Goal: Information Seeking & Learning: Learn about a topic

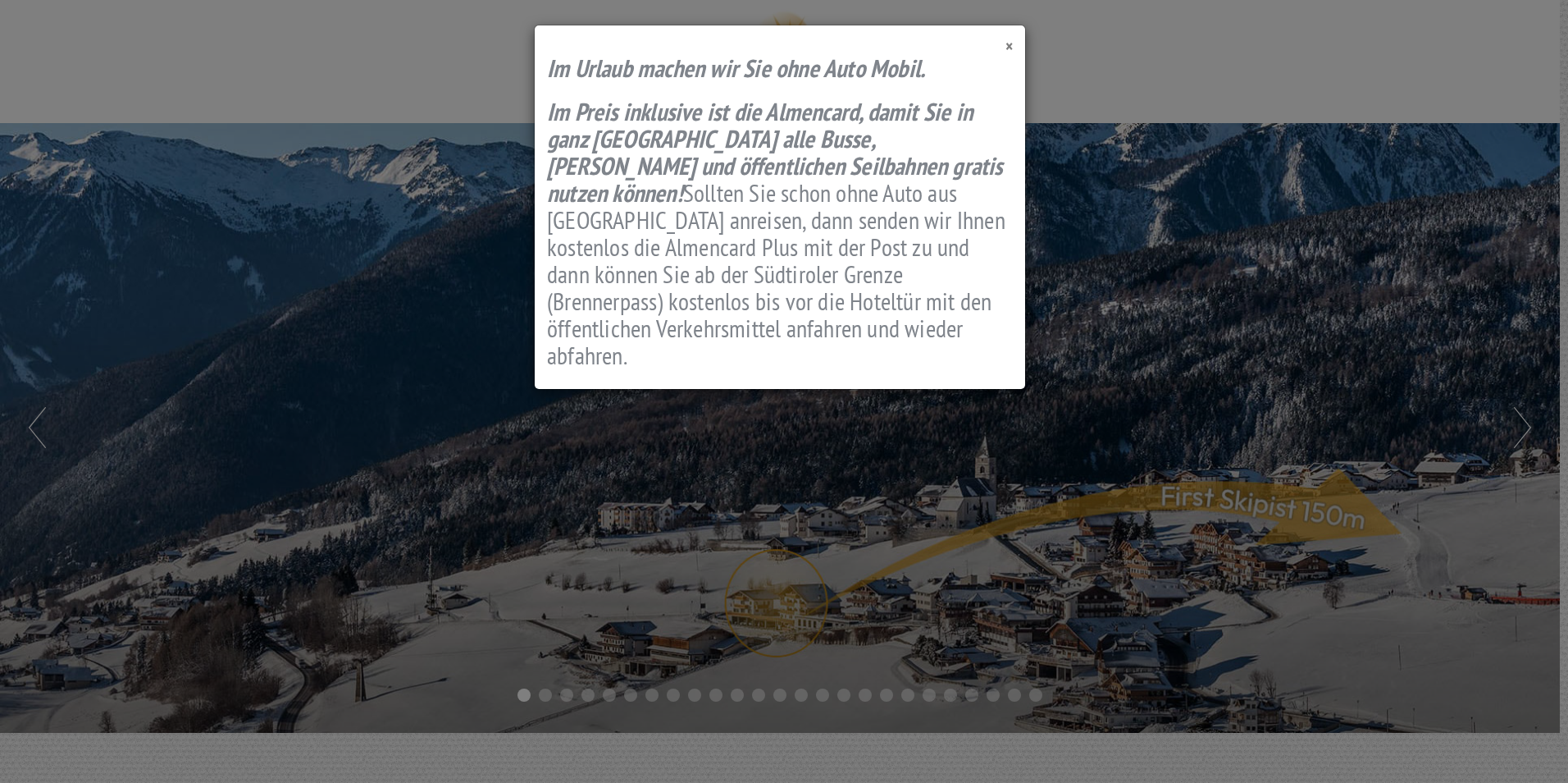
click at [1011, 45] on span "×" at bounding box center [1009, 46] width 7 height 22
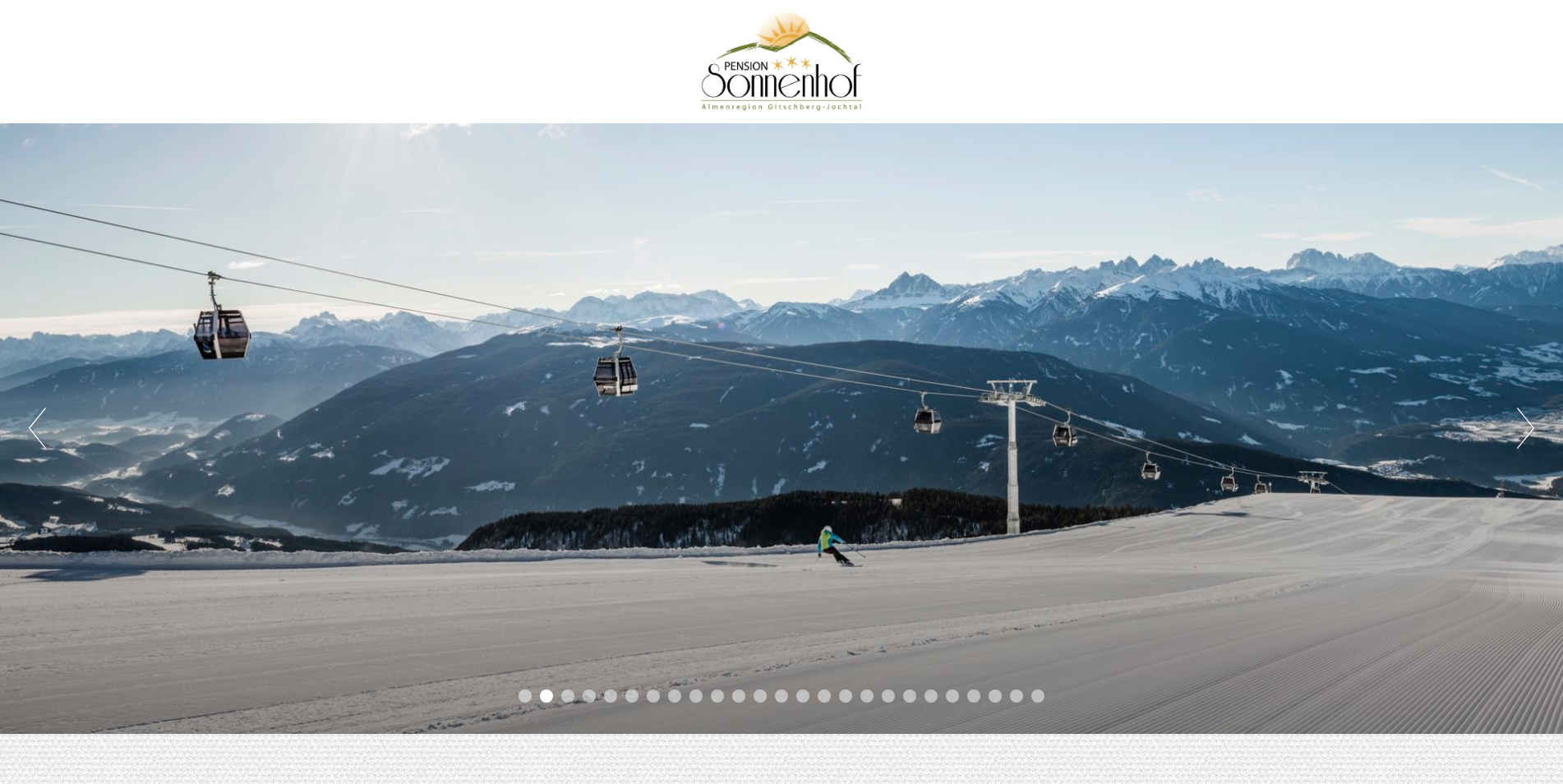
click at [43, 438] on button "Previous" at bounding box center [37, 428] width 17 height 41
drag, startPoint x: 503, startPoint y: 598, endPoint x: 461, endPoint y: 599, distance: 42.0
click at [461, 599] on div "Previous Next 1 2 3 4 5 6 7 8 9 10 11 12 13 14 15 16 17 18 19 20 21 22 23 24 25" at bounding box center [782, 428] width 1563 height 610
click at [33, 431] on button "Previous" at bounding box center [37, 428] width 17 height 41
click at [1525, 427] on button "Next" at bounding box center [1525, 428] width 17 height 41
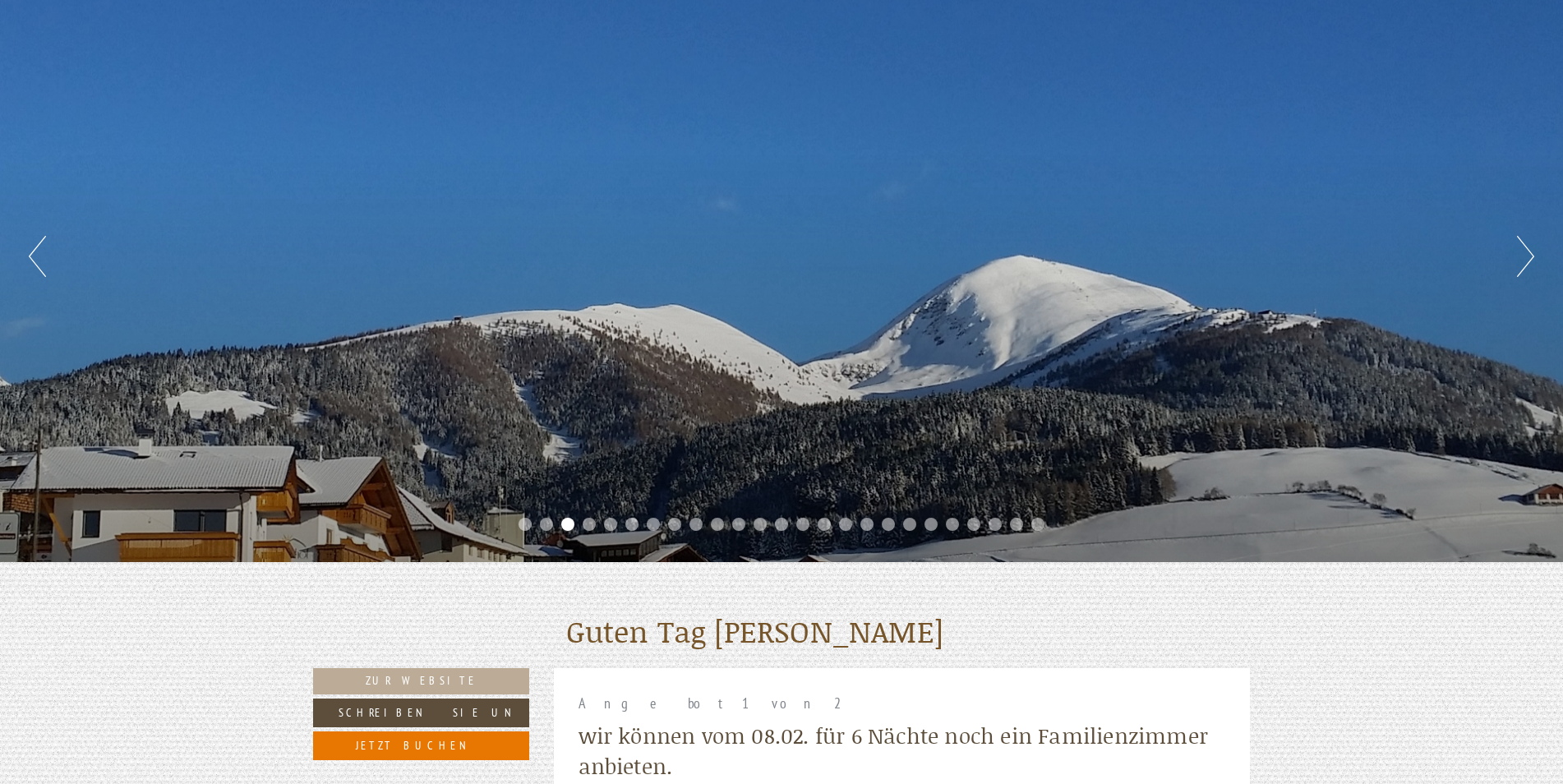
scroll to position [137, 0]
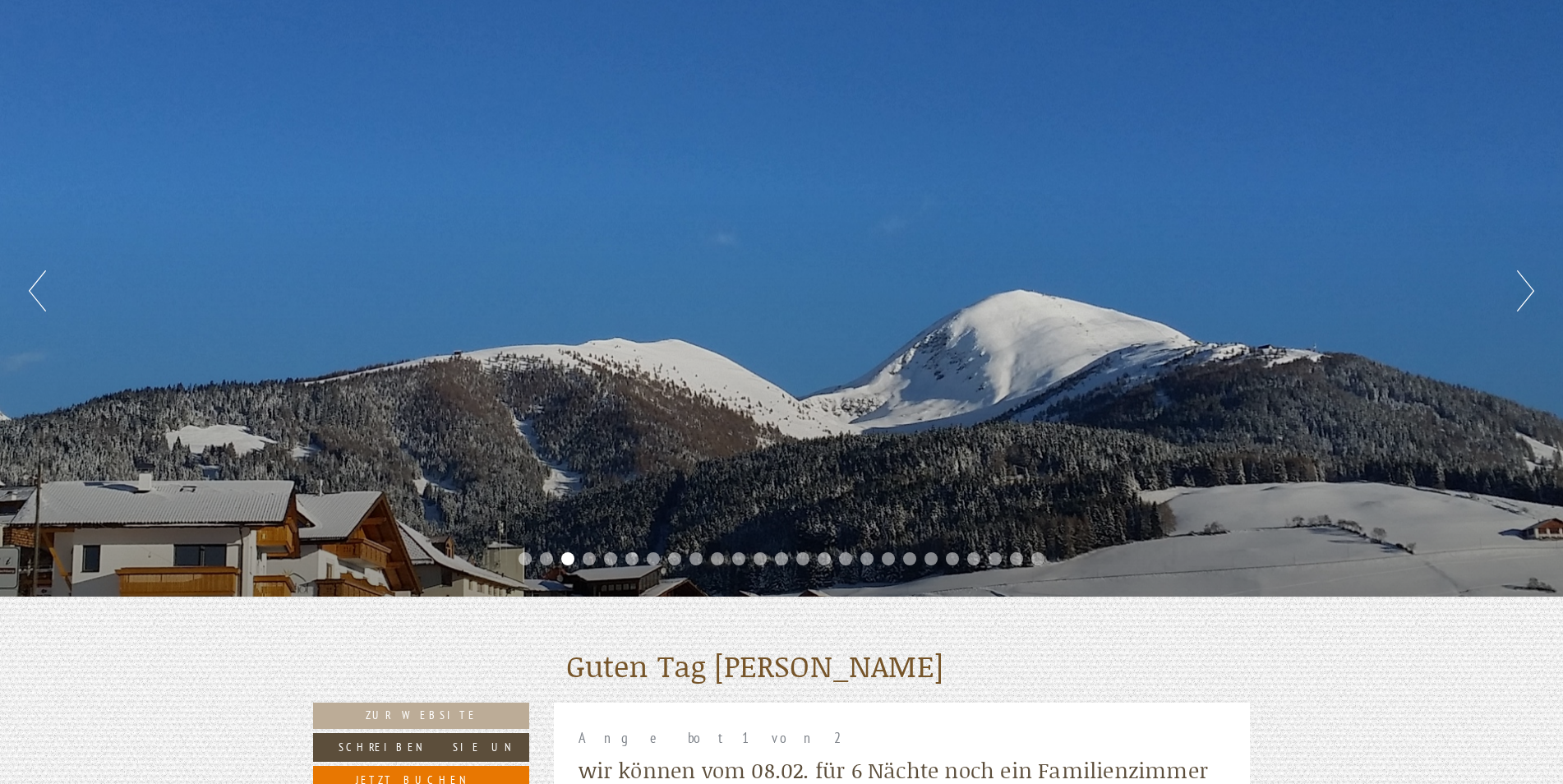
click at [1514, 302] on div "Previous Next 1 2 3 4 5 6 7 8 9 10 11 12 13 14 15 16 17 18 19 20 21 22 23 24 25" at bounding box center [782, 291] width 1563 height 610
click at [1519, 302] on button "Next" at bounding box center [1525, 290] width 17 height 41
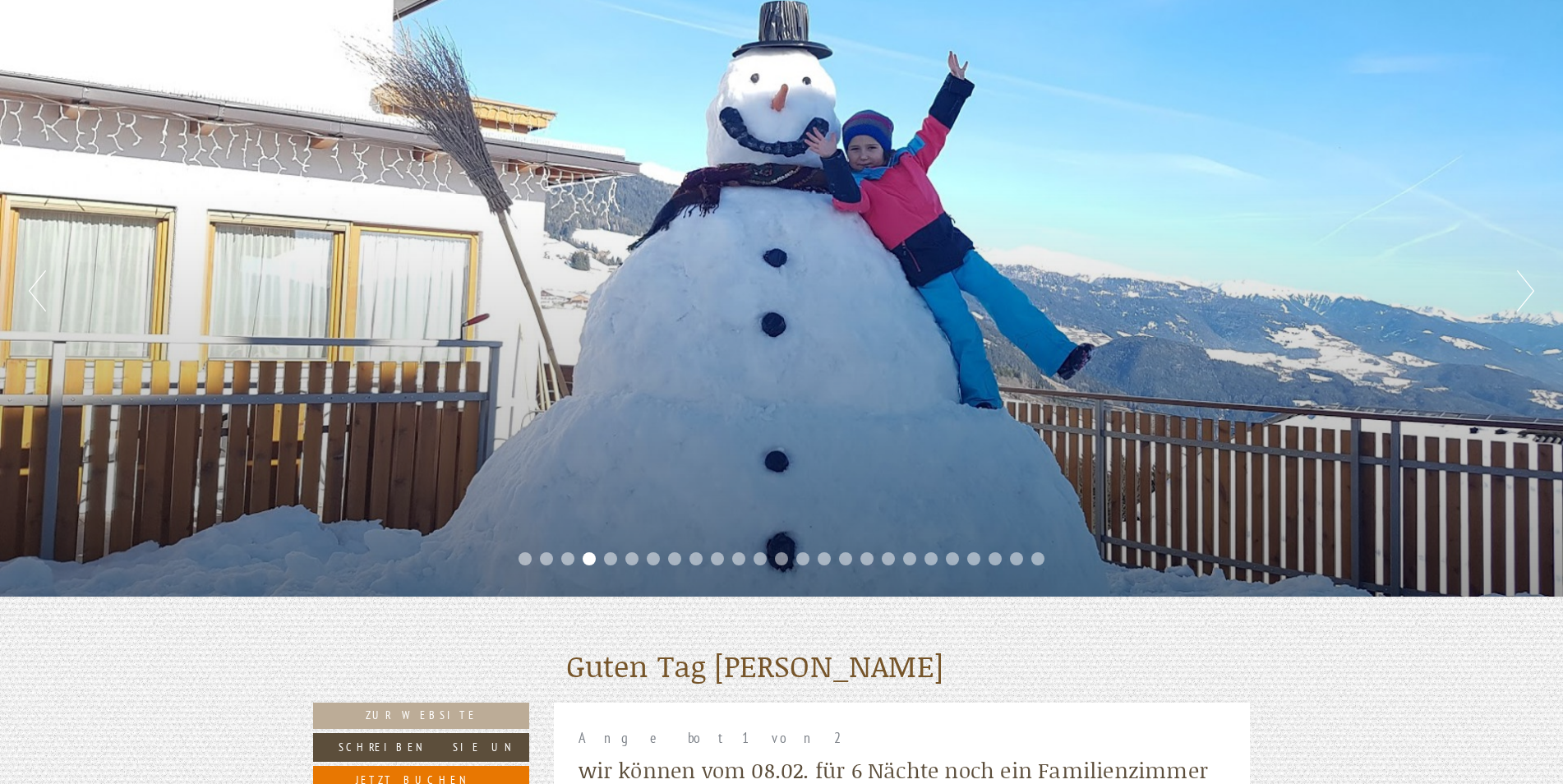
click at [1518, 301] on button "Next" at bounding box center [1525, 290] width 17 height 41
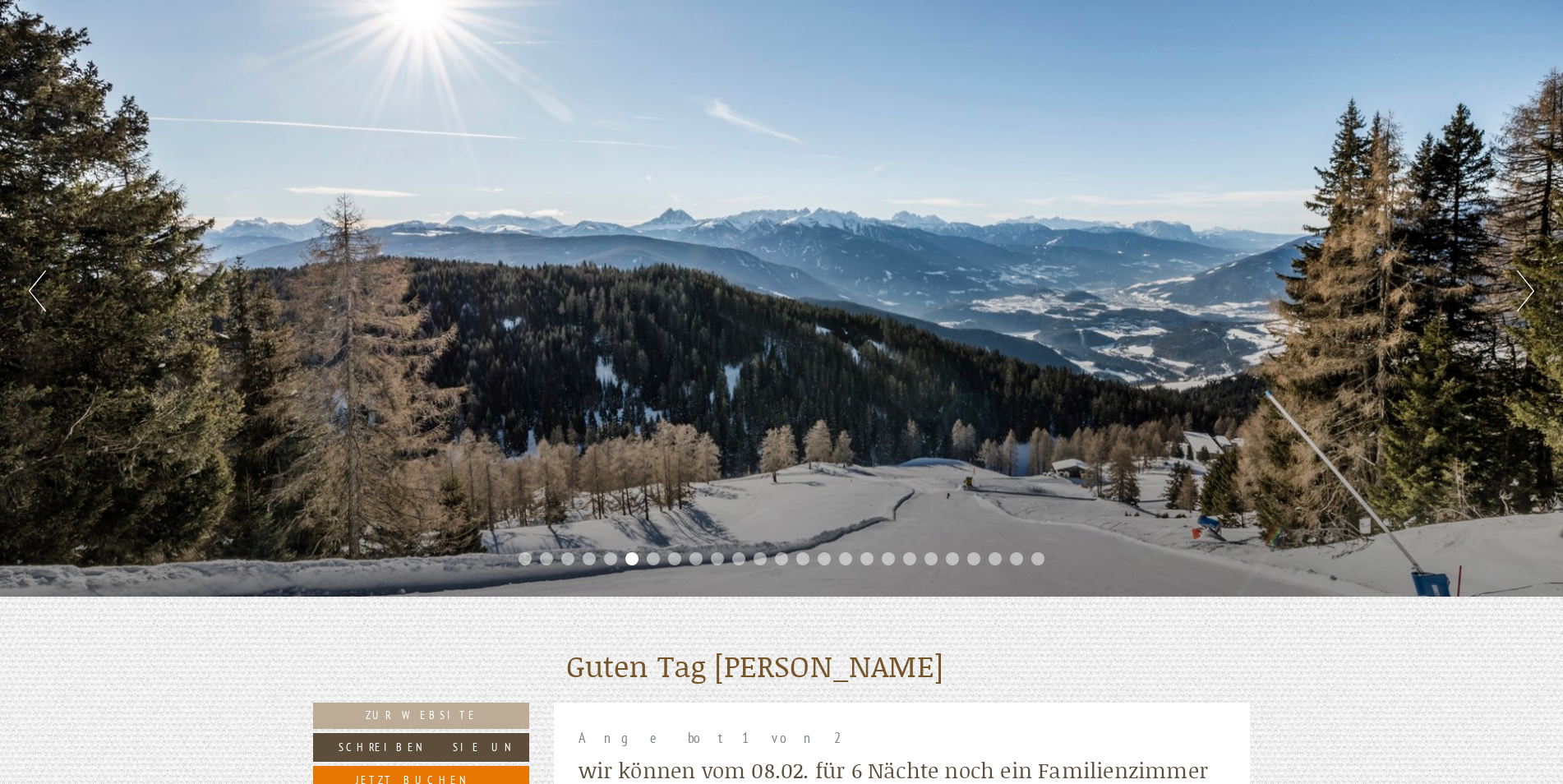
click at [1518, 301] on button "Next" at bounding box center [1525, 290] width 17 height 41
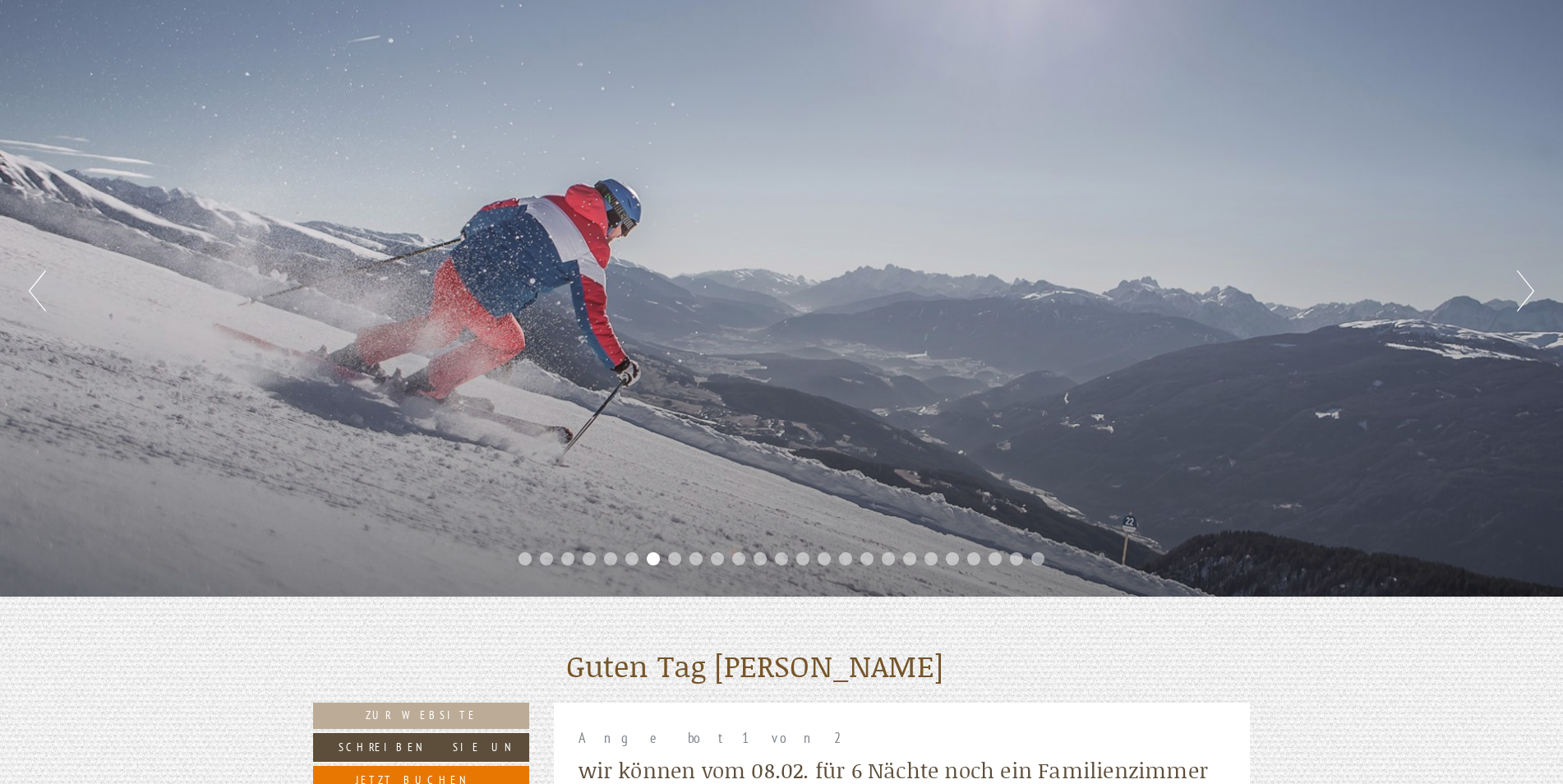
click at [1518, 301] on button "Next" at bounding box center [1525, 290] width 17 height 41
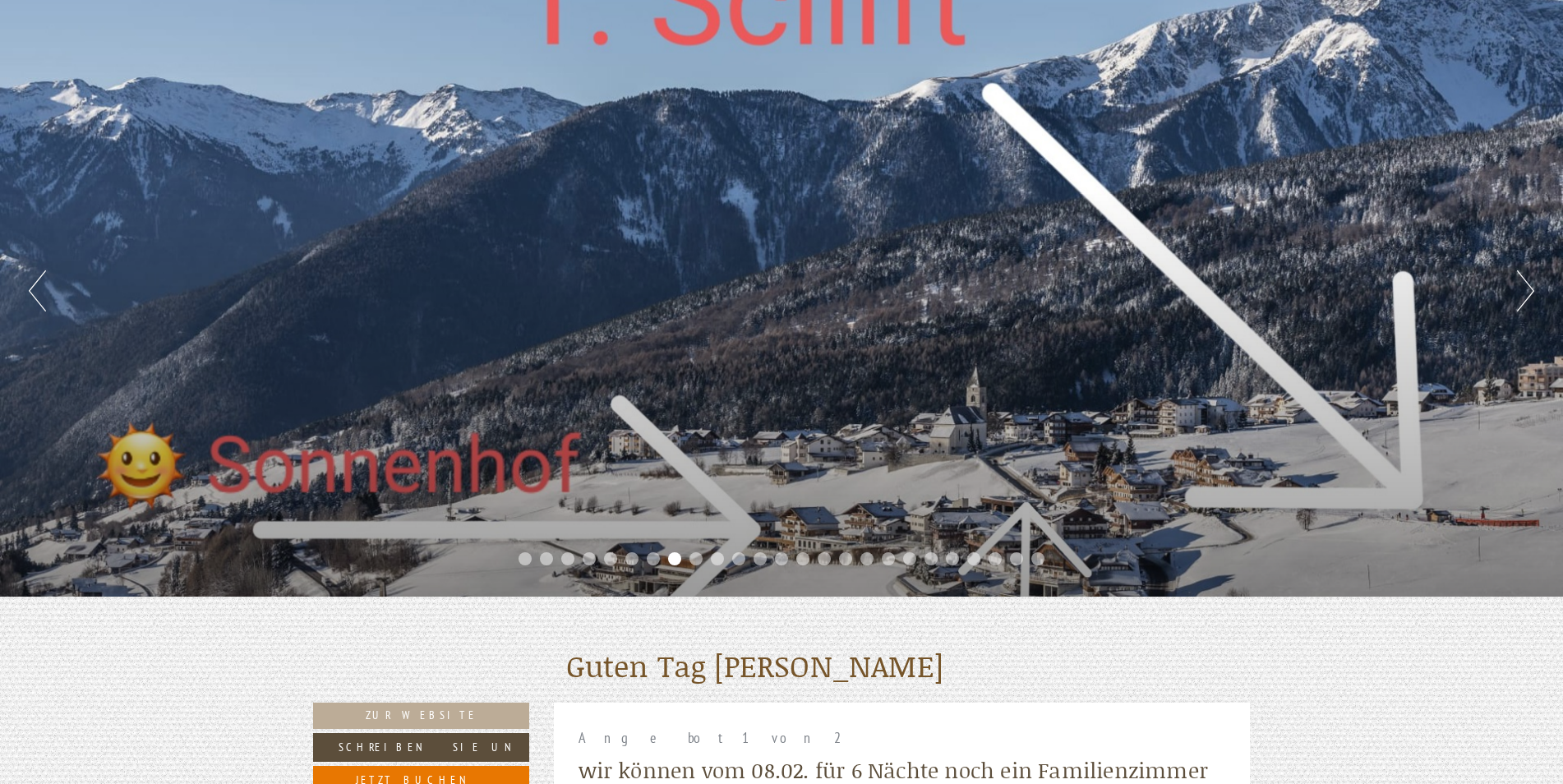
click at [1518, 301] on button "Next" at bounding box center [1525, 290] width 17 height 41
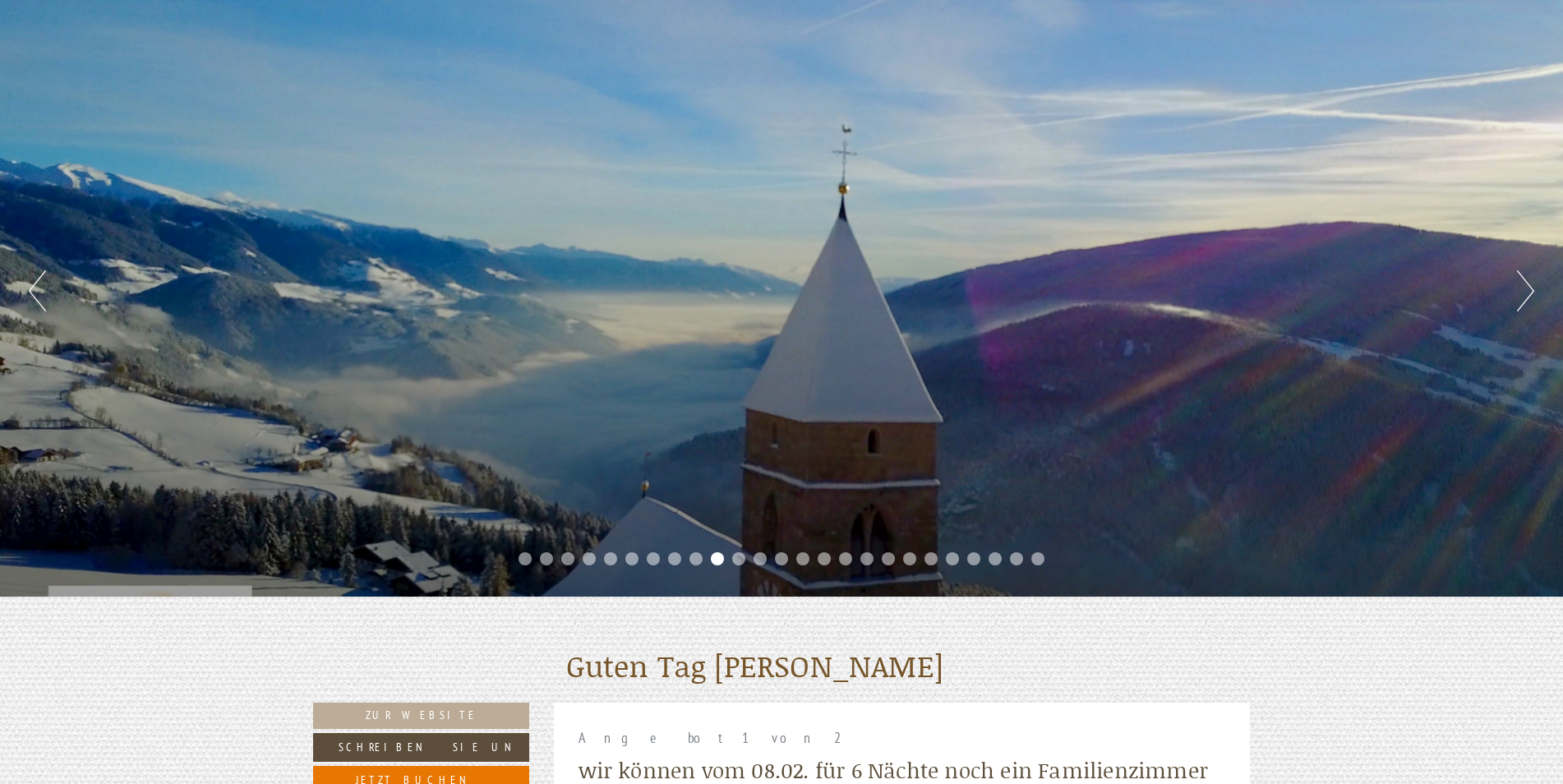
click at [1297, 501] on div "Previous Next 1 2 3 4 5 6 7 8 9 10 11 12 13 14 15 16 17 18 19 20 21 22 23 24 25" at bounding box center [782, 291] width 1563 height 610
click at [28, 280] on button "Previous" at bounding box center [37, 290] width 17 height 41
click at [32, 284] on button "Previous" at bounding box center [37, 290] width 17 height 41
click at [1519, 279] on button "Next" at bounding box center [1525, 290] width 17 height 41
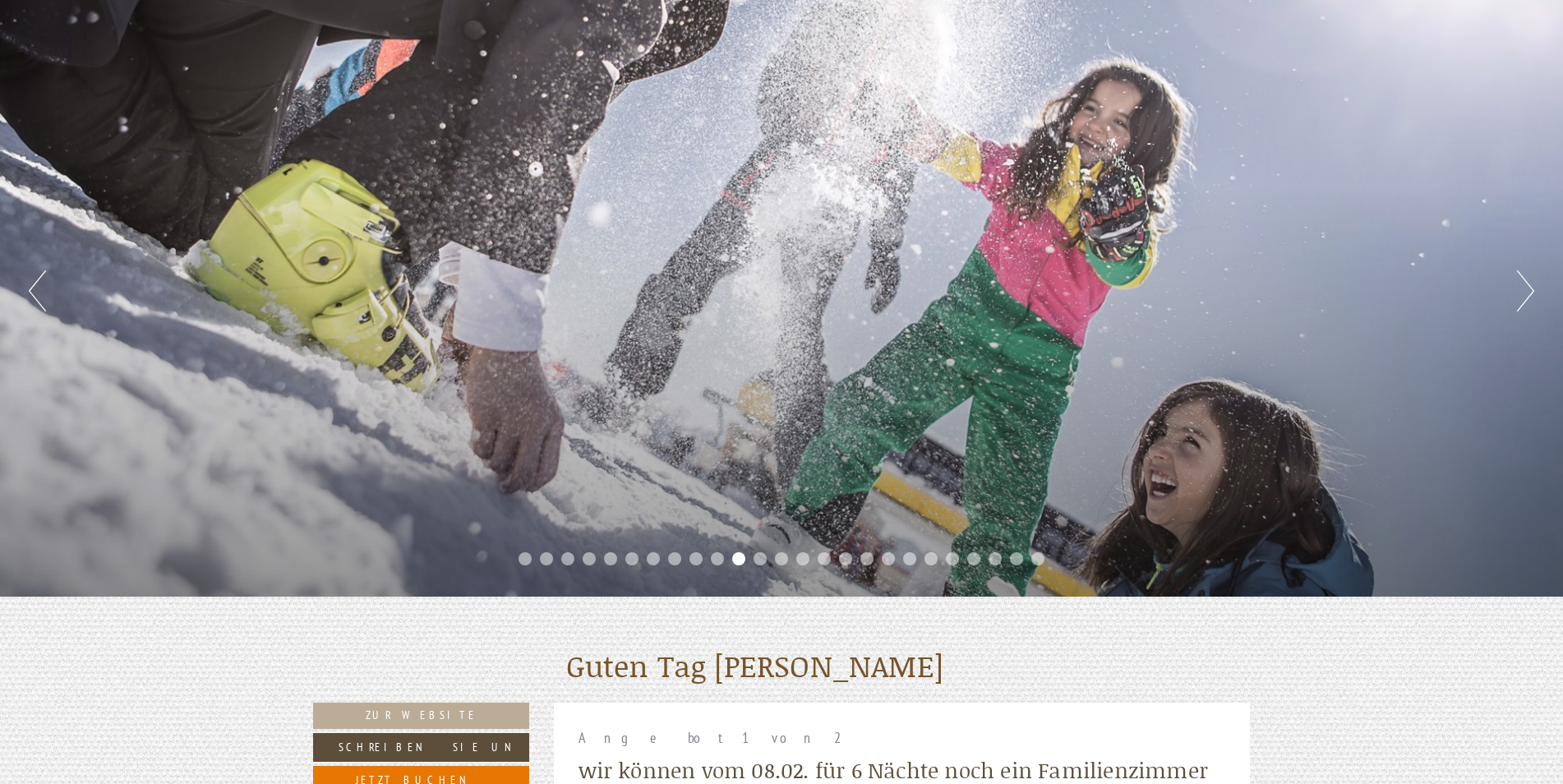
click at [1519, 279] on button "Next" at bounding box center [1525, 290] width 17 height 41
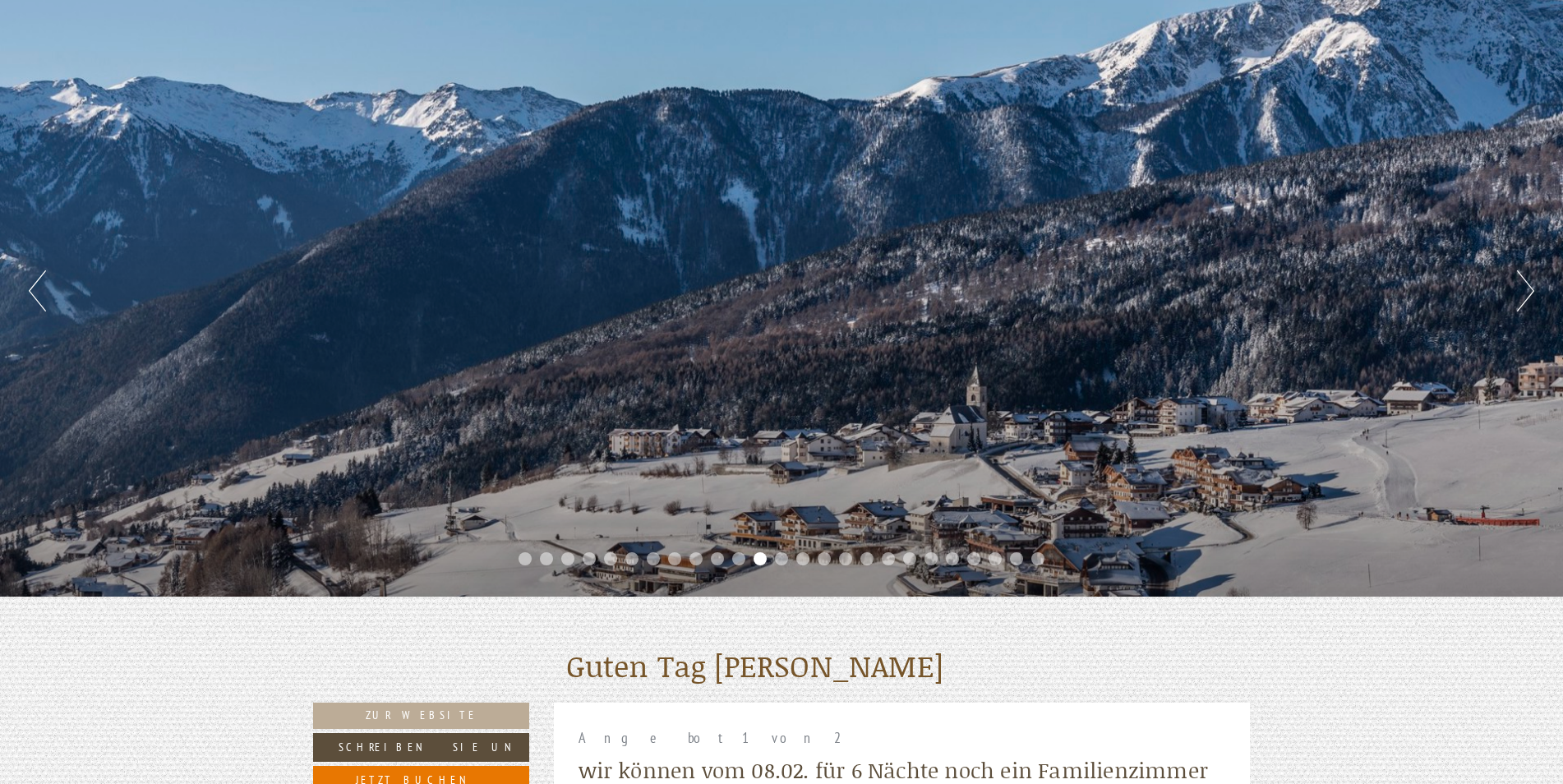
click at [1519, 279] on button "Next" at bounding box center [1525, 290] width 17 height 41
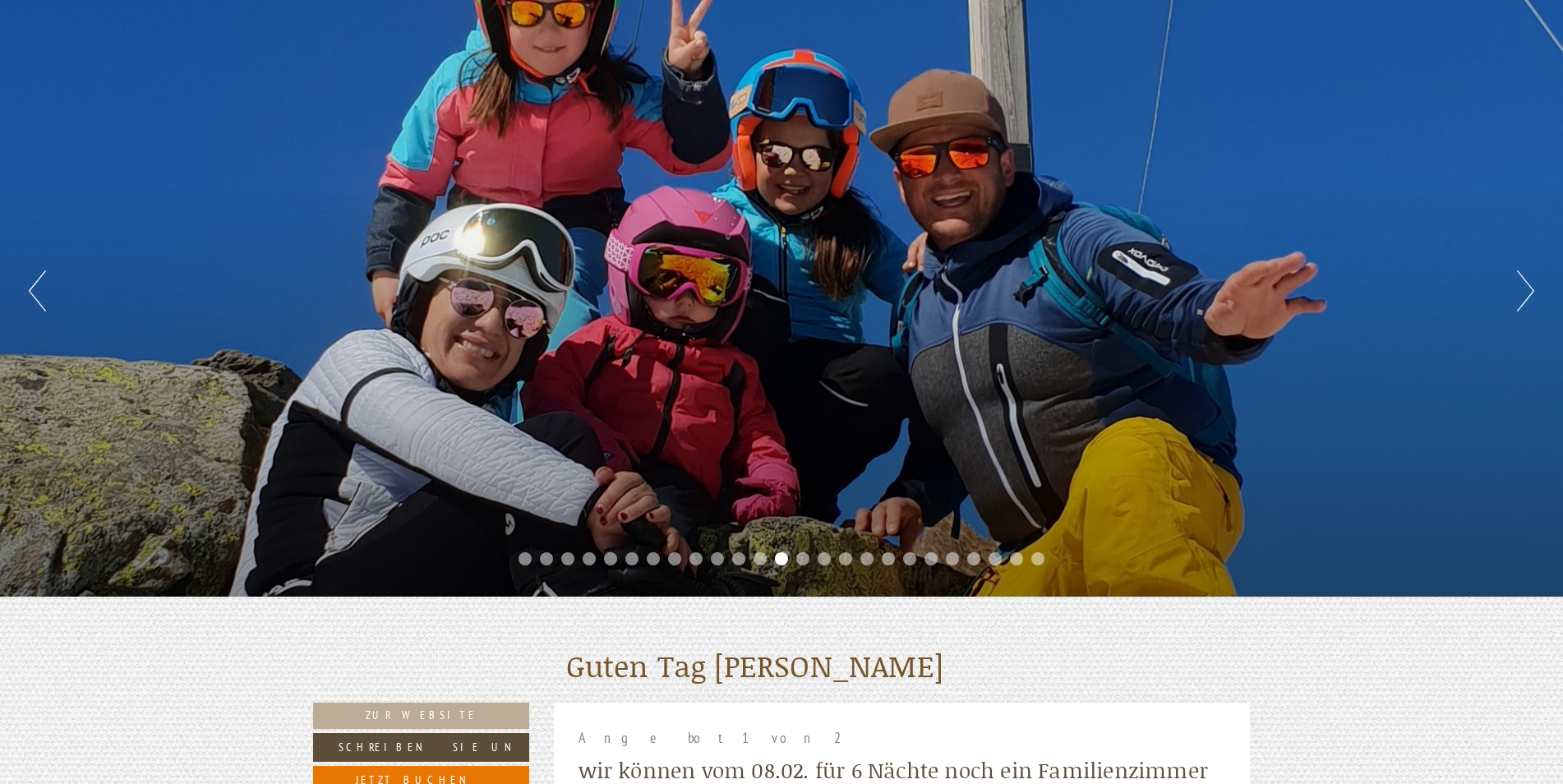
click at [1519, 279] on button "Next" at bounding box center [1525, 290] width 17 height 41
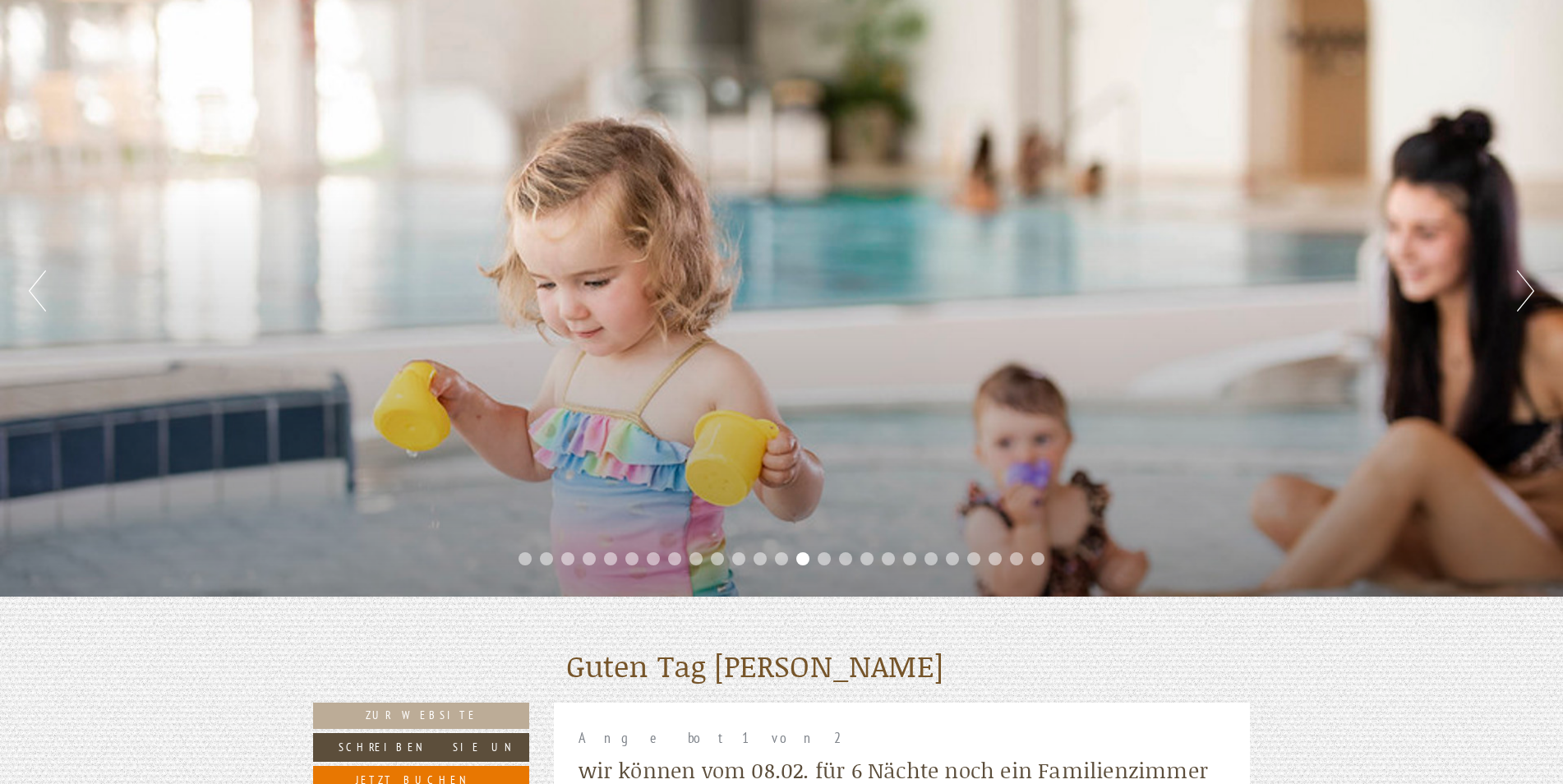
click at [1519, 279] on button "Next" at bounding box center [1525, 290] width 17 height 41
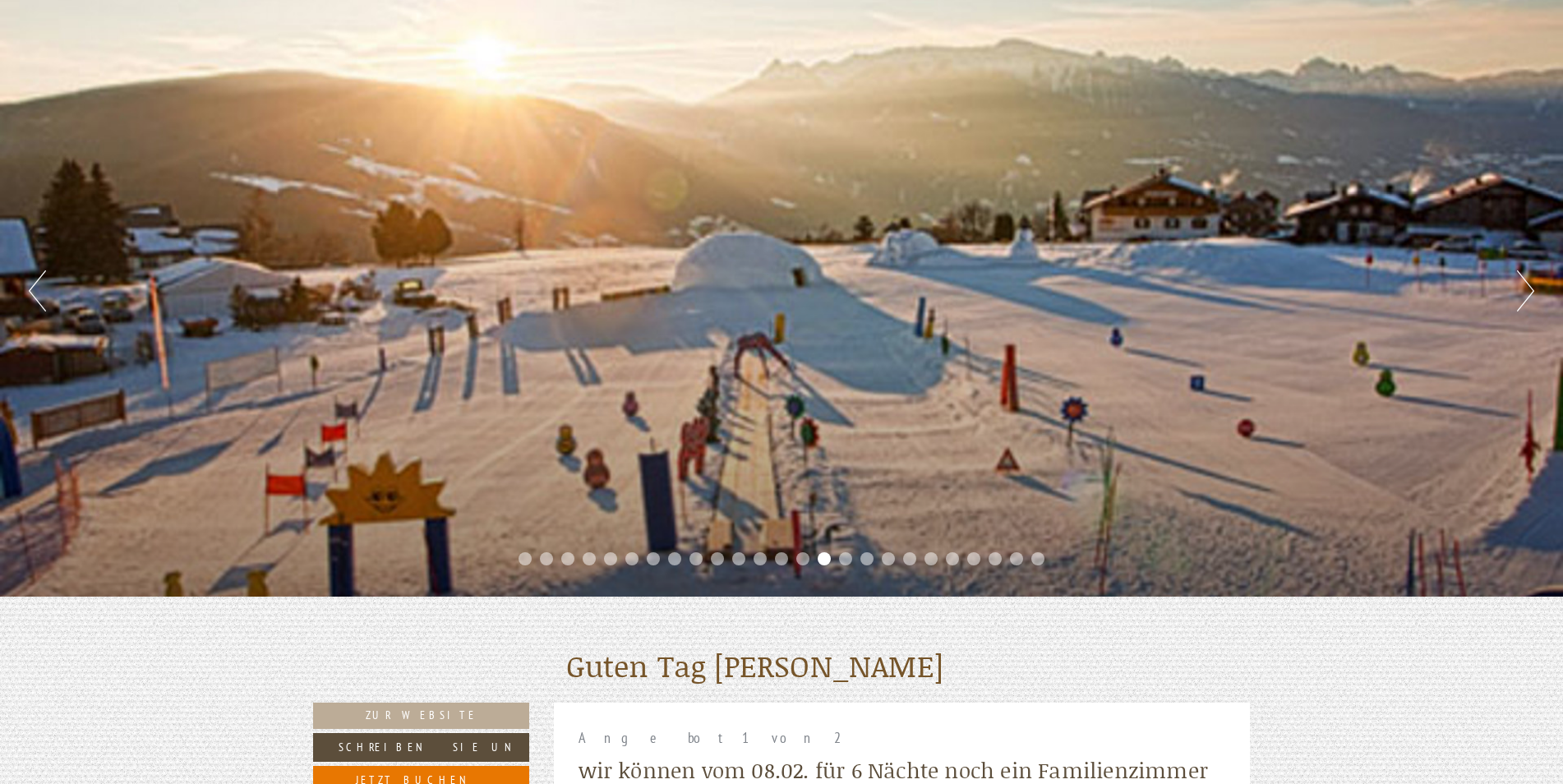
click at [1515, 277] on div "Previous Next 1 2 3 4 5 6 7 8 9 10 11 12 13 14 15 16 17 18 19 20 21 22 23 24 25" at bounding box center [782, 291] width 1563 height 610
click at [1524, 286] on button "Next" at bounding box center [1525, 290] width 17 height 41
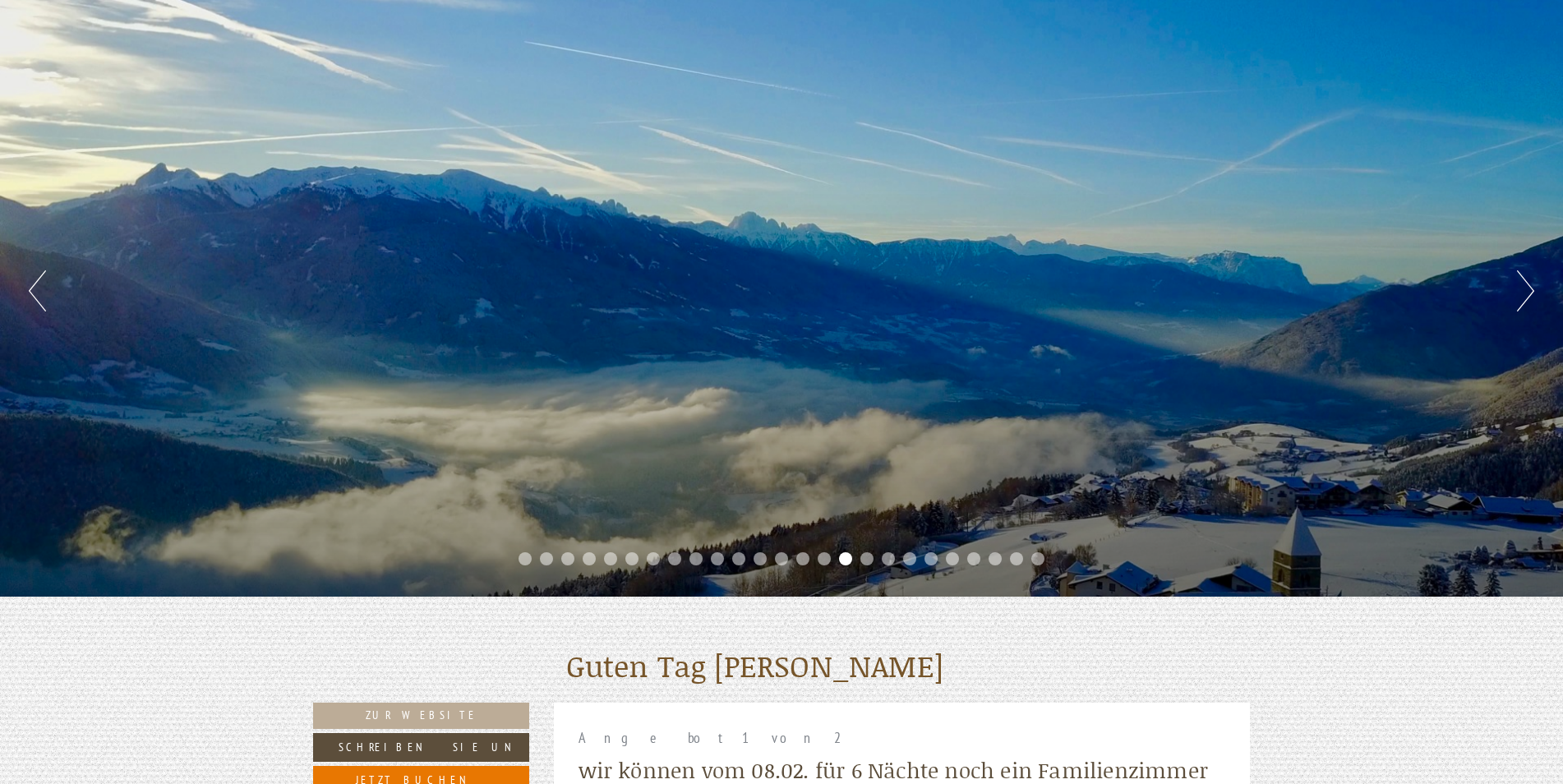
click at [1524, 286] on button "Next" at bounding box center [1525, 290] width 17 height 41
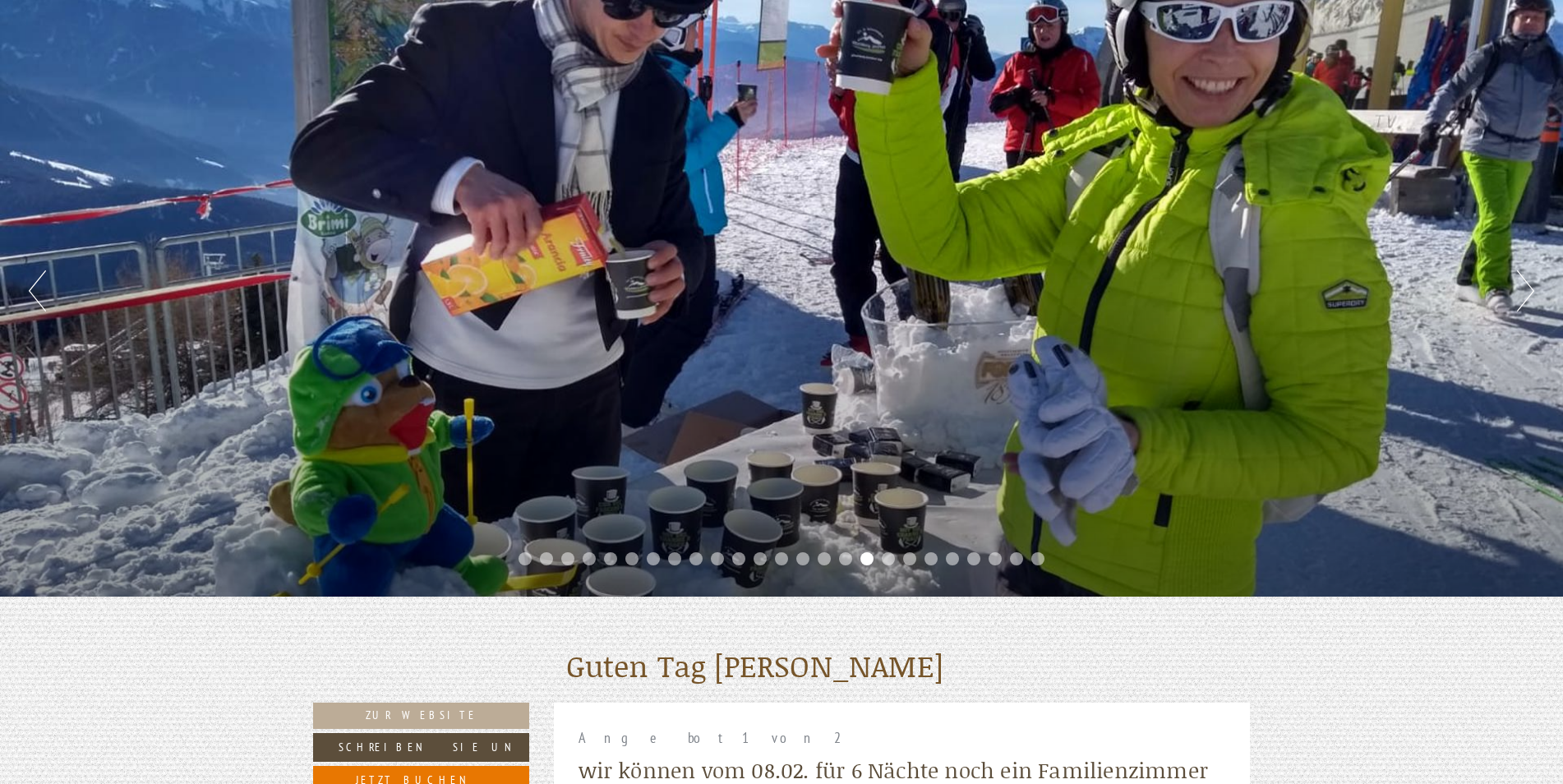
click at [1524, 286] on button "Next" at bounding box center [1525, 290] width 17 height 41
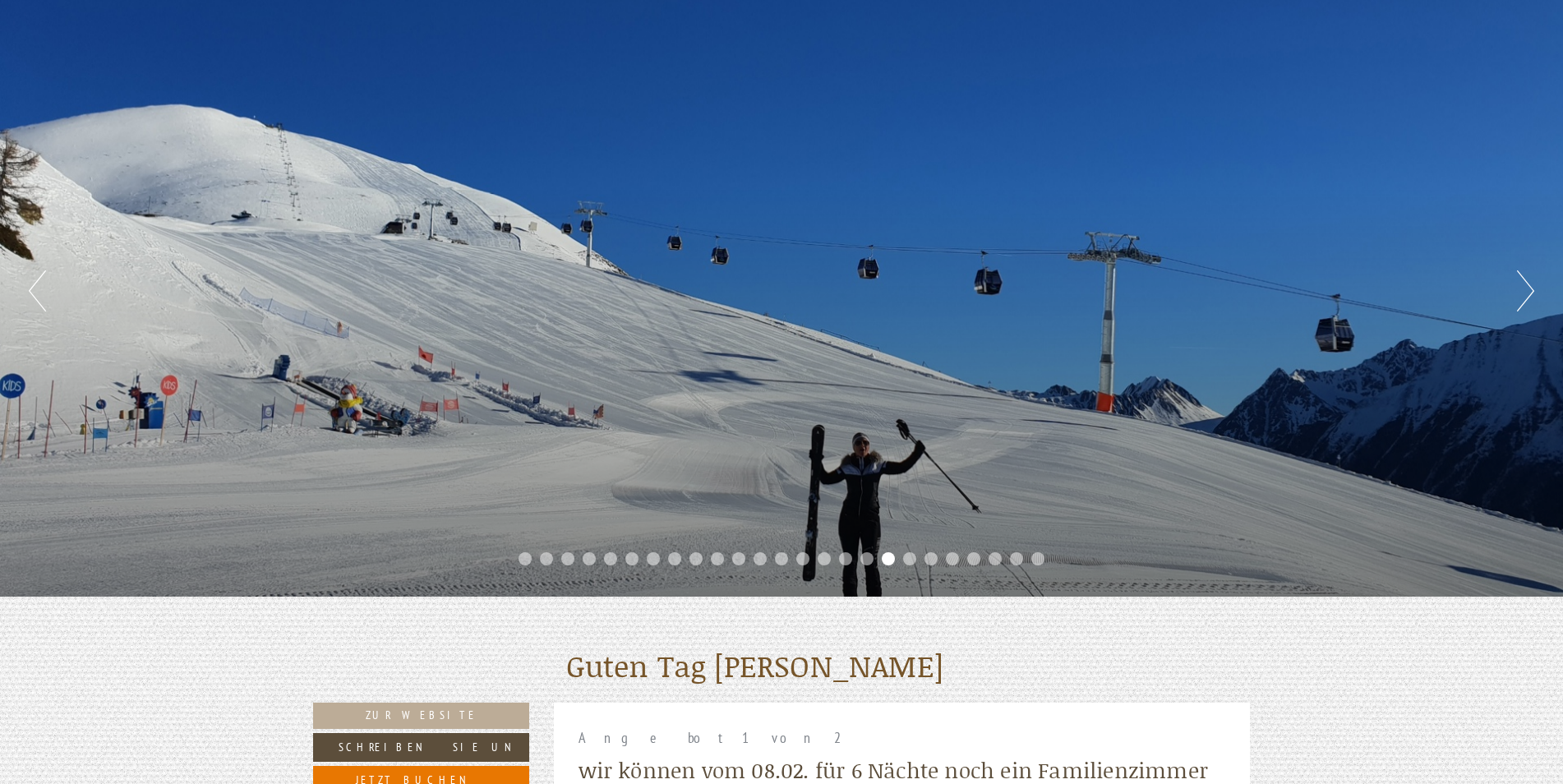
click at [1524, 286] on button "Next" at bounding box center [1525, 290] width 17 height 41
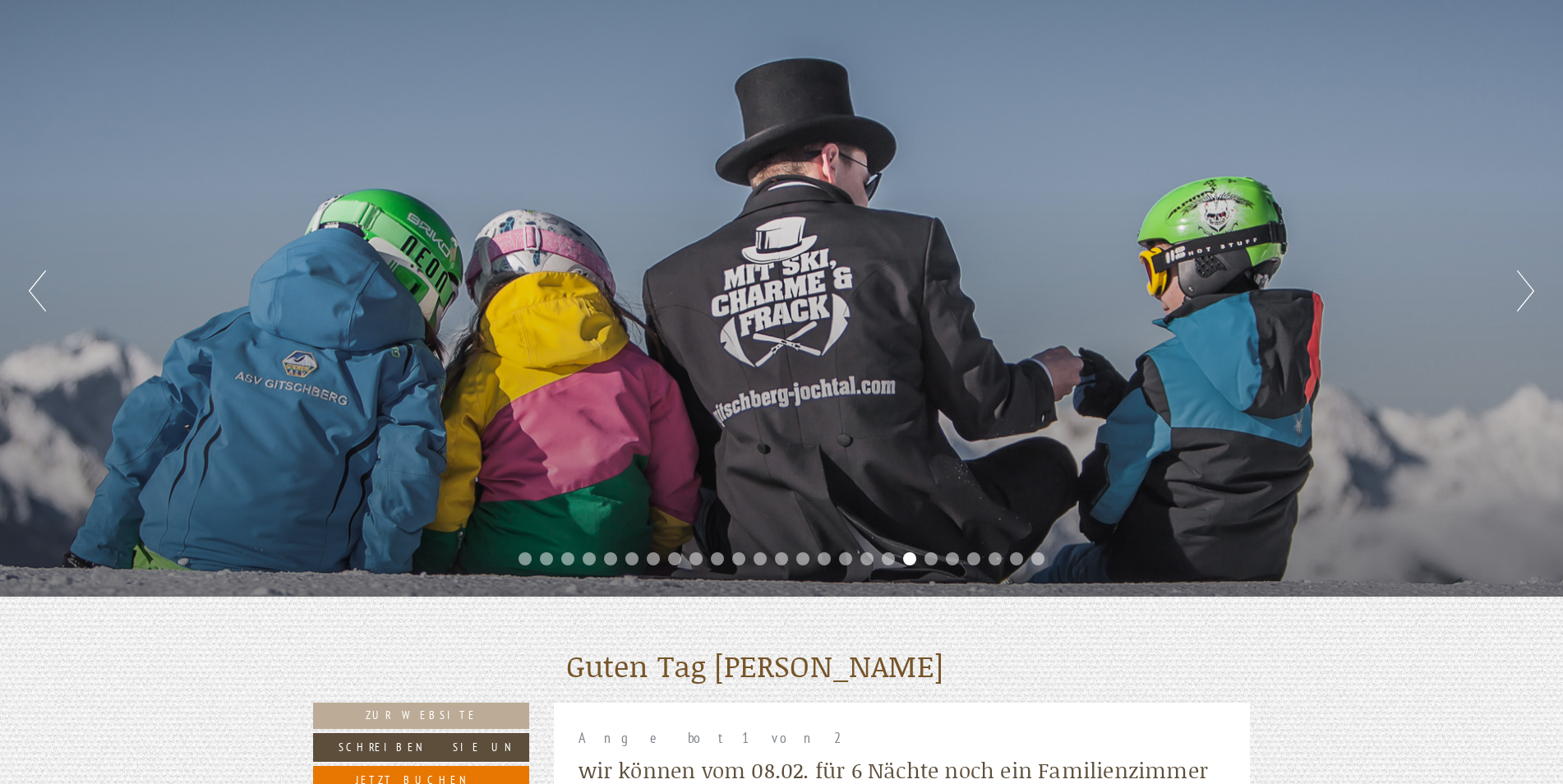
click at [1524, 286] on button "Next" at bounding box center [1525, 290] width 17 height 41
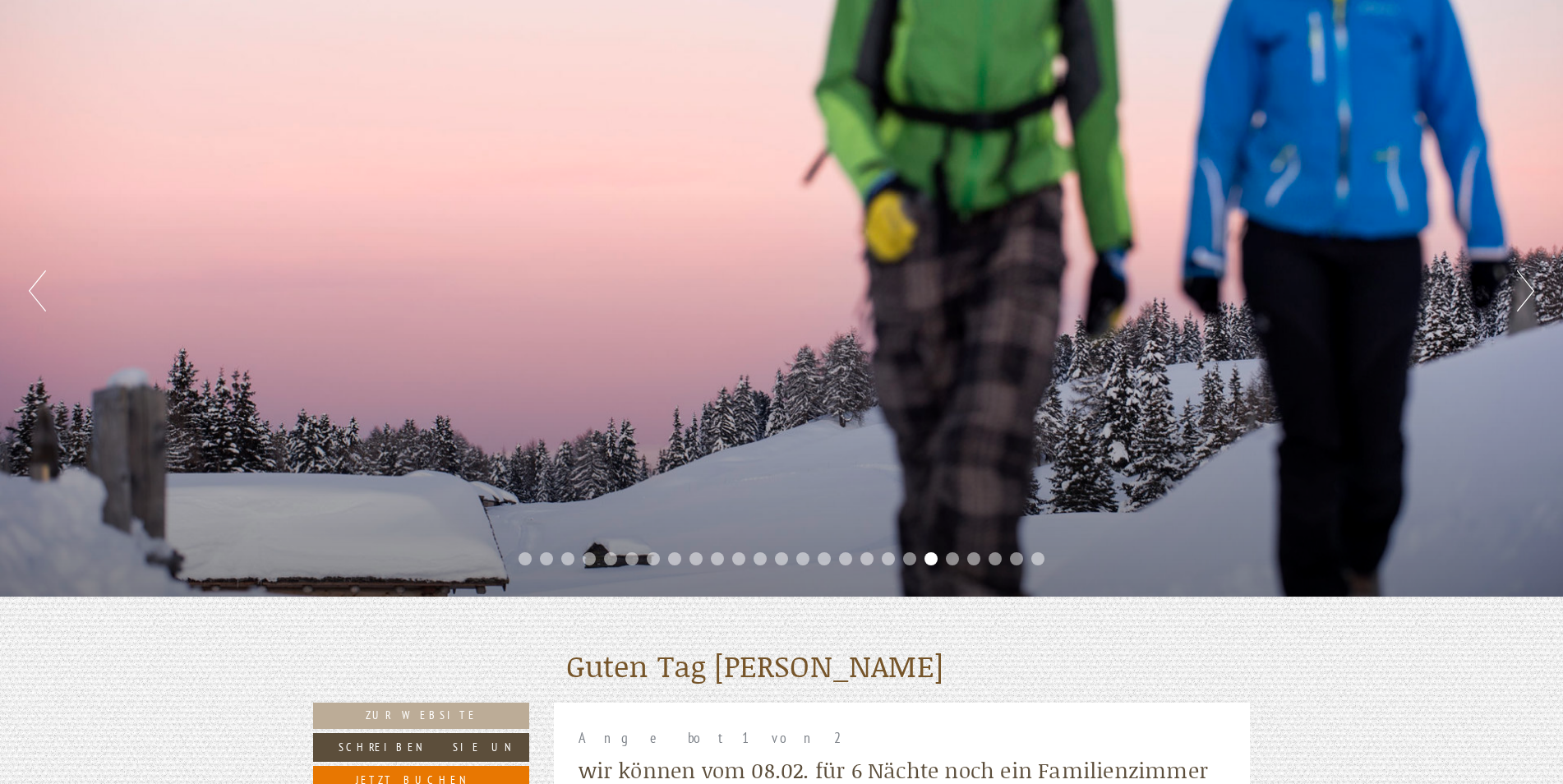
click at [1524, 286] on button "Next" at bounding box center [1525, 290] width 17 height 41
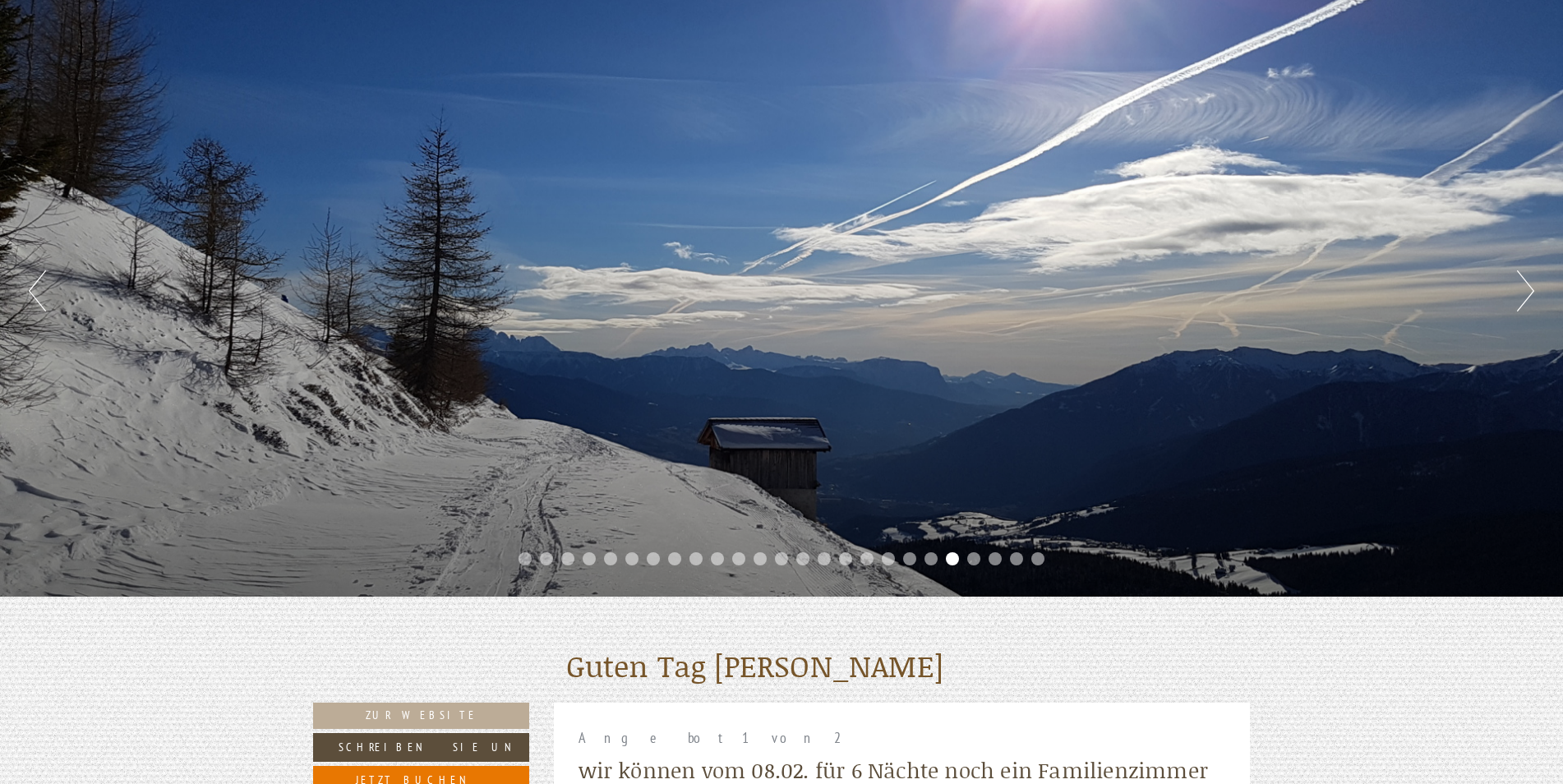
click at [1523, 285] on button "Next" at bounding box center [1525, 290] width 17 height 41
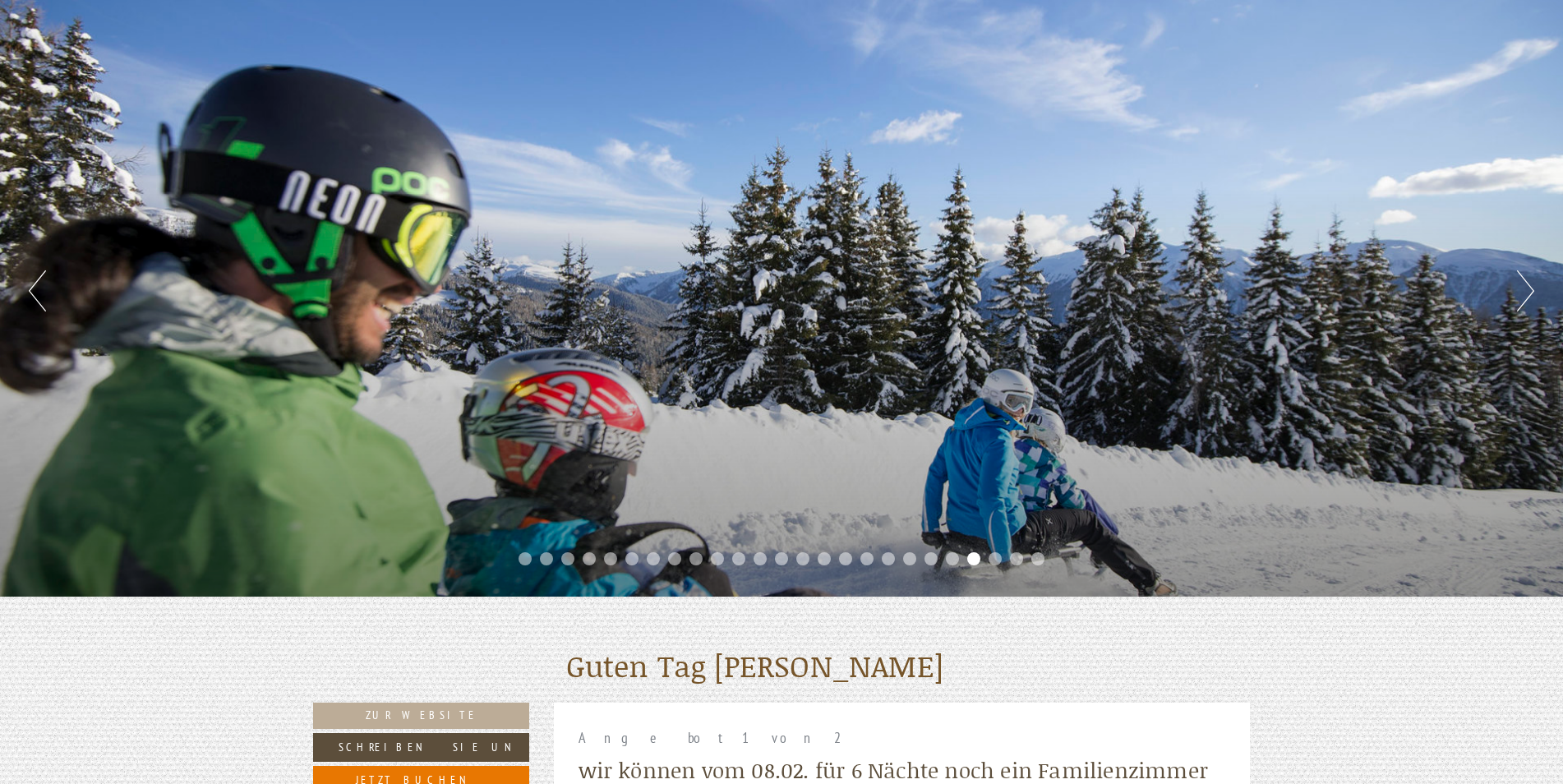
click at [1523, 285] on button "Next" at bounding box center [1525, 290] width 17 height 41
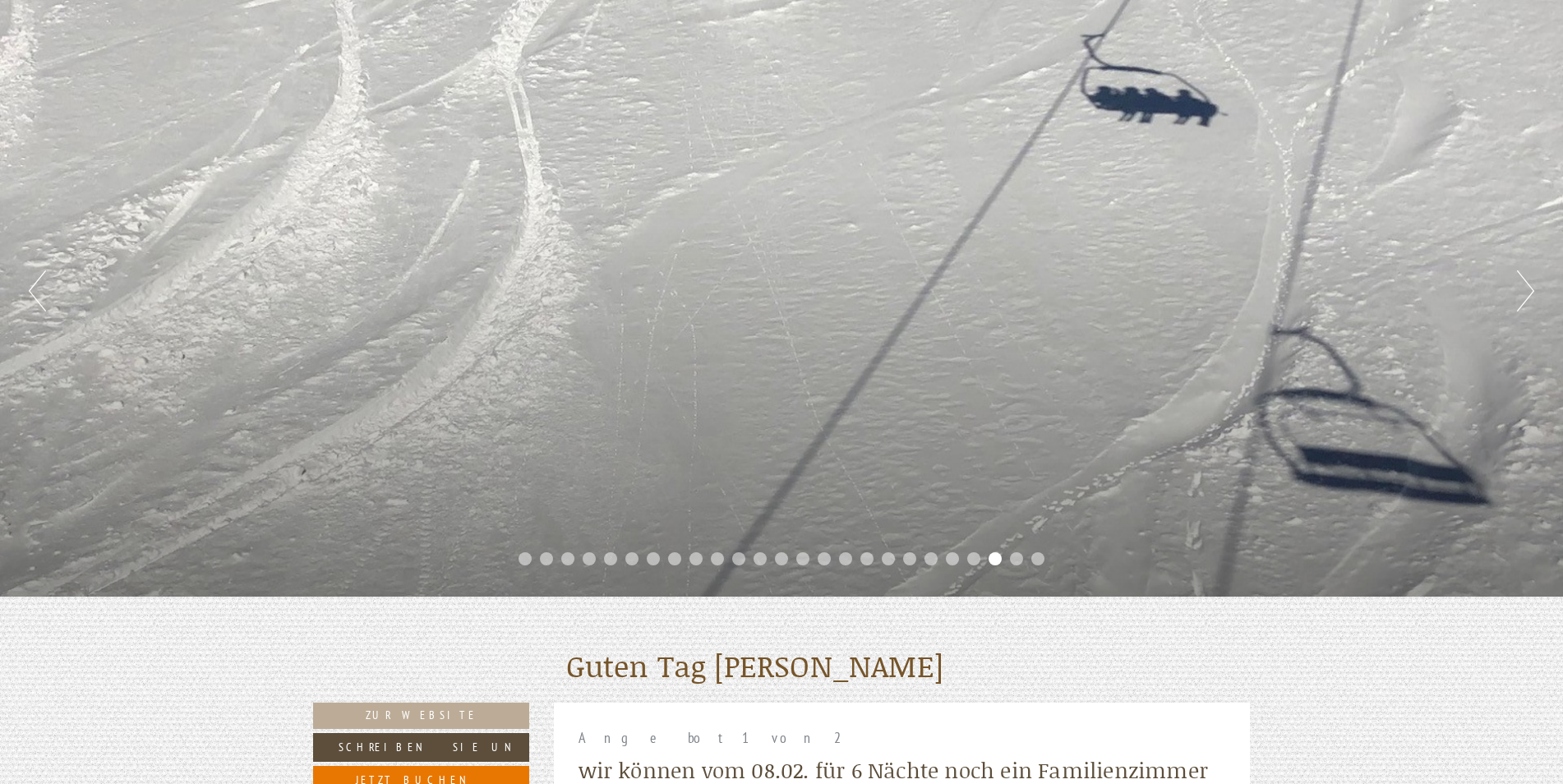
click at [1523, 285] on button "Next" at bounding box center [1525, 290] width 17 height 41
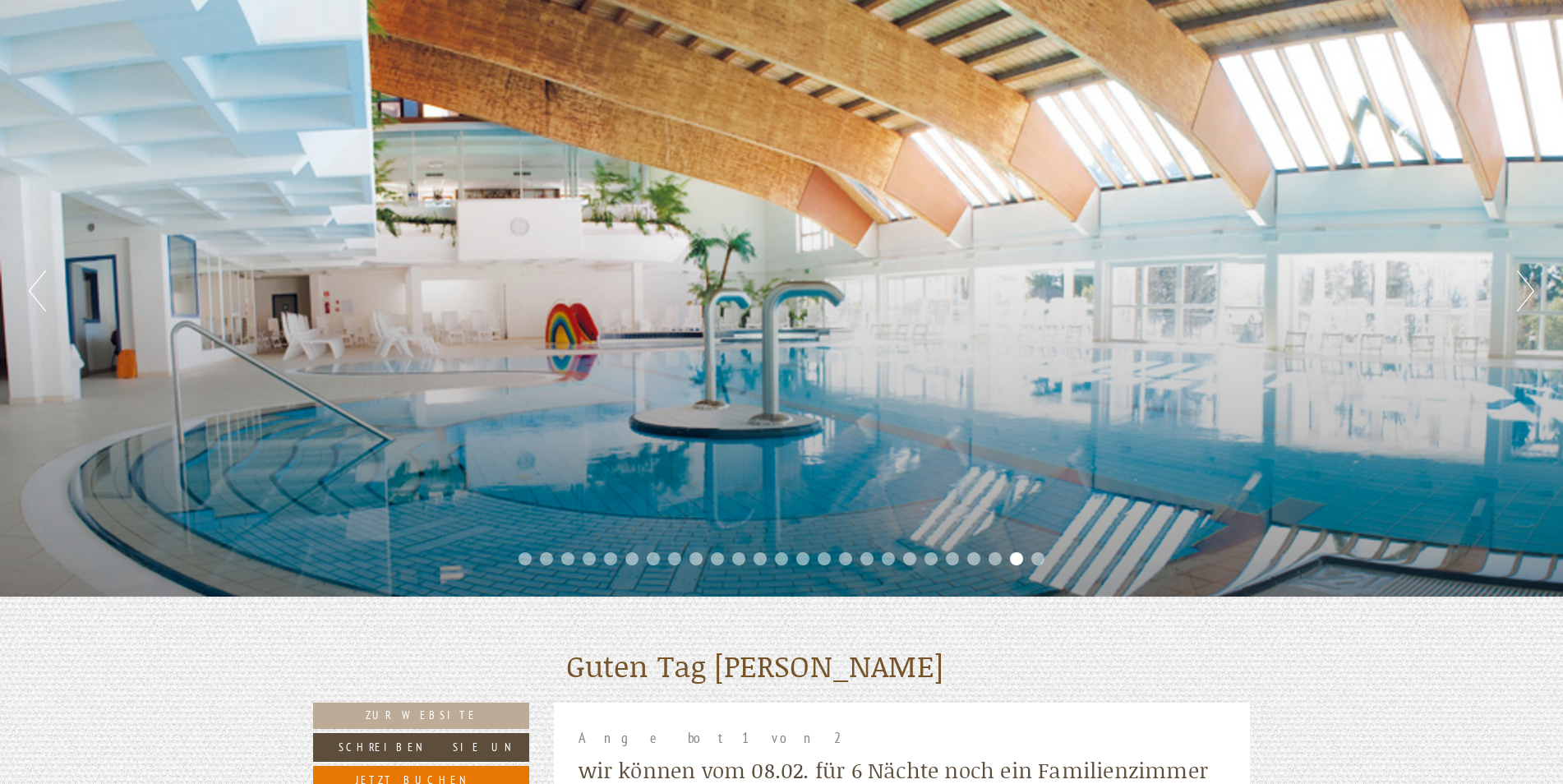
click at [1523, 285] on button "Next" at bounding box center [1525, 290] width 17 height 41
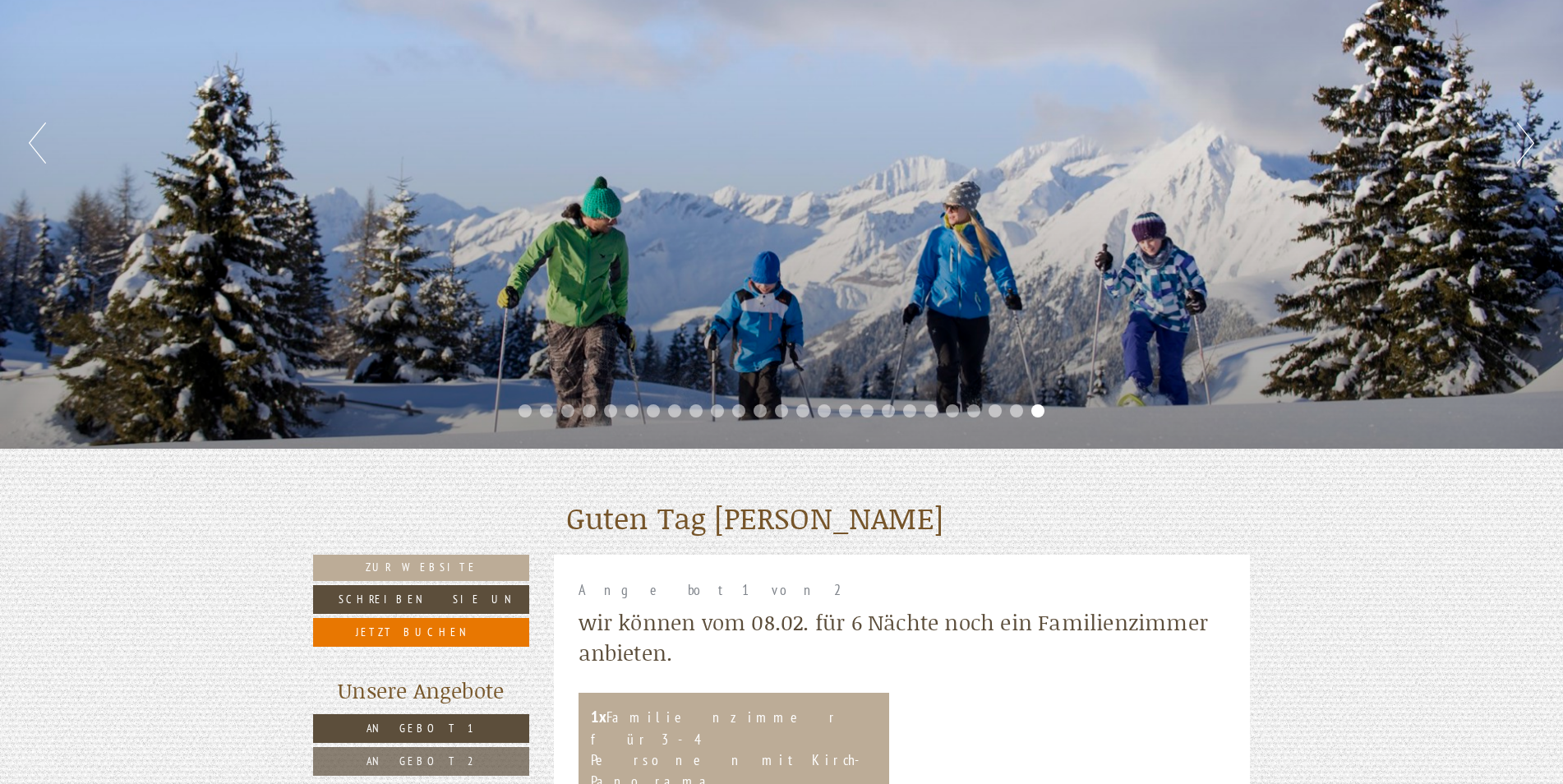
scroll to position [410, 0]
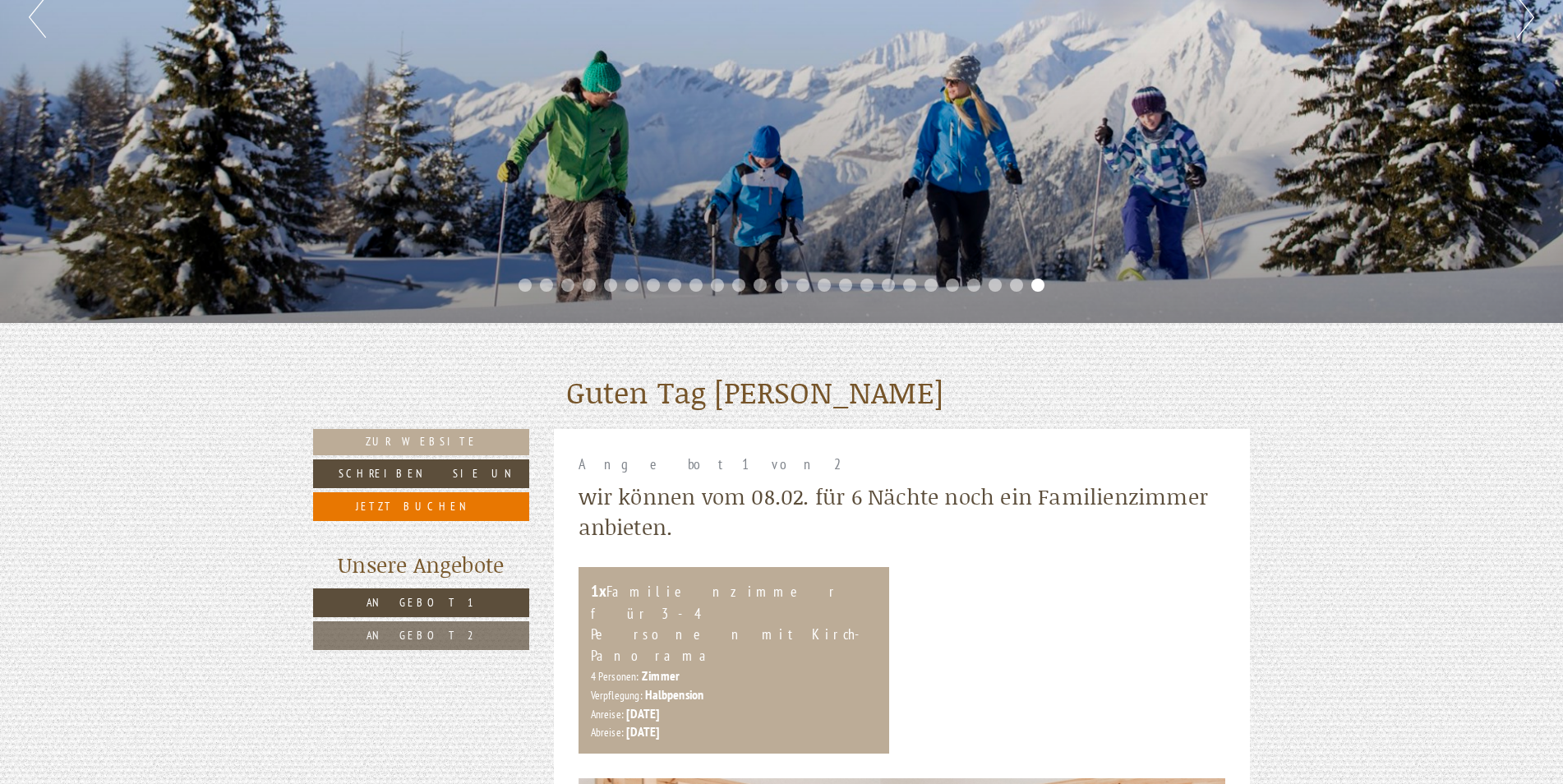
drag, startPoint x: 1352, startPoint y: 532, endPoint x: 1107, endPoint y: 617, distance: 259.3
click at [1105, 619] on div "1x Familienzimmer für 3-4 Personen mit Kirch-Panorama 4 Personen: Zimmer Verpfl…" at bounding box center [902, 659] width 672 height 186
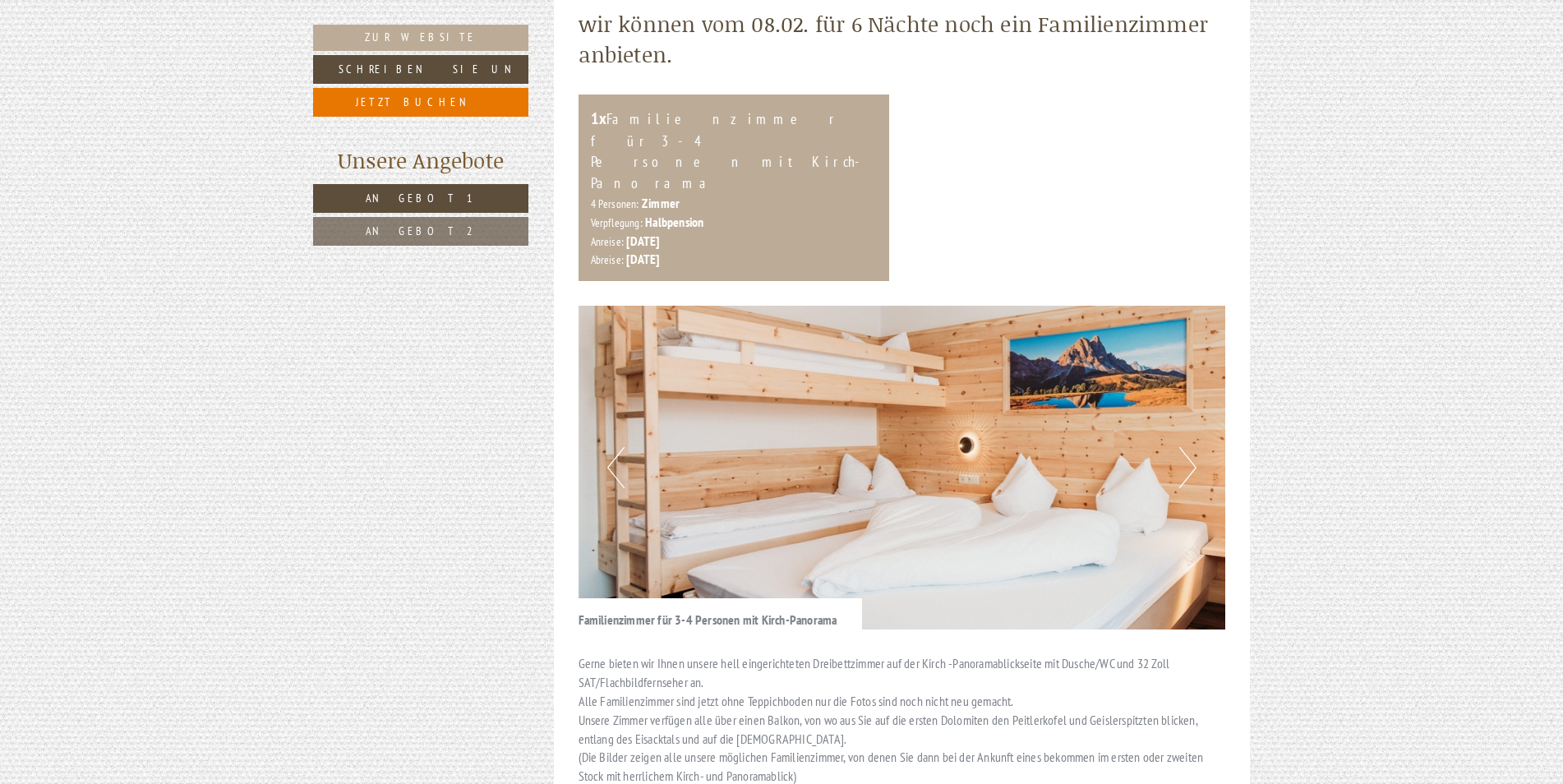
scroll to position [958, 0]
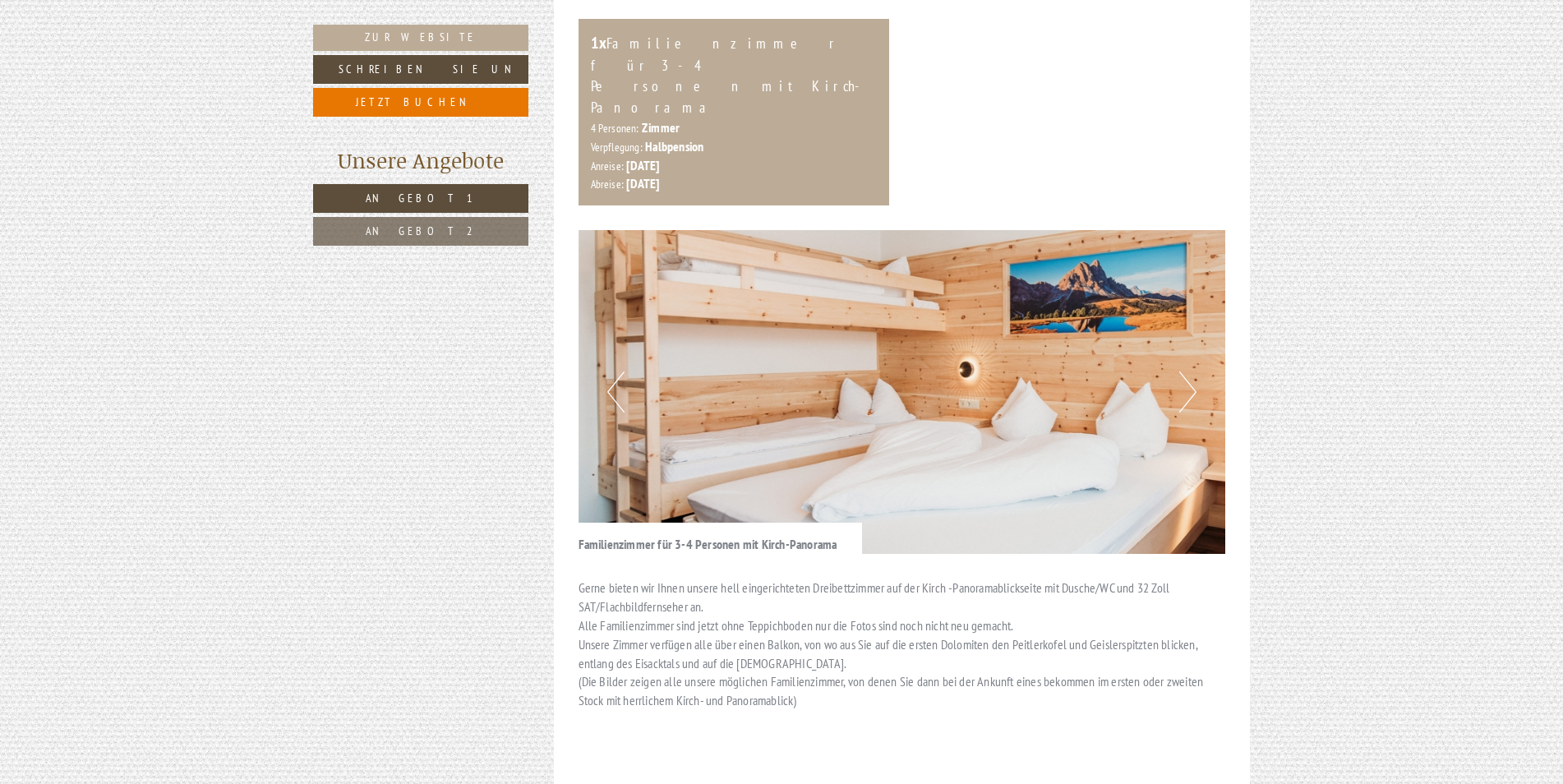
click at [1186, 371] on button "Next" at bounding box center [1187, 391] width 17 height 41
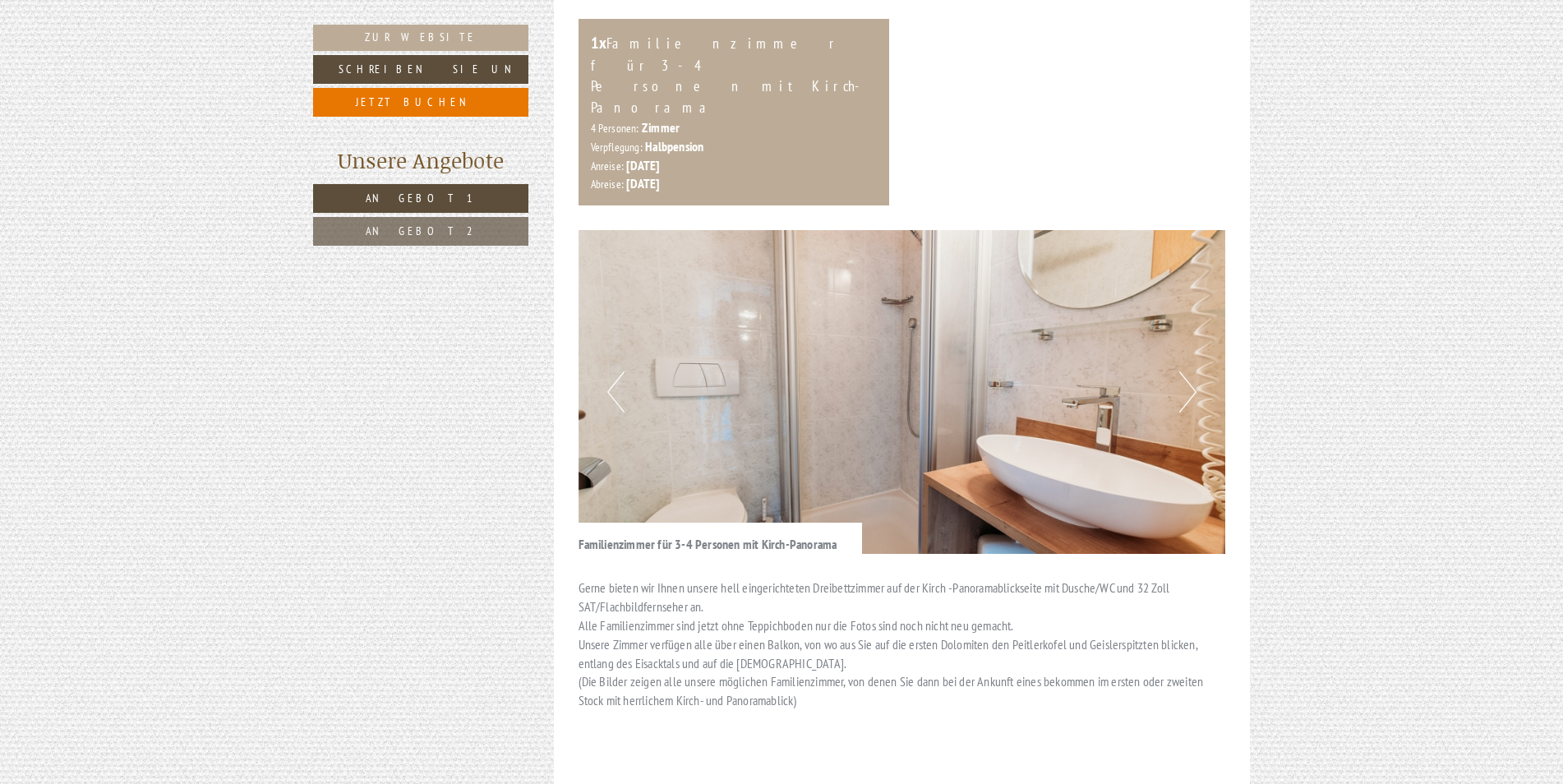
click at [1186, 371] on button "Next" at bounding box center [1187, 391] width 17 height 41
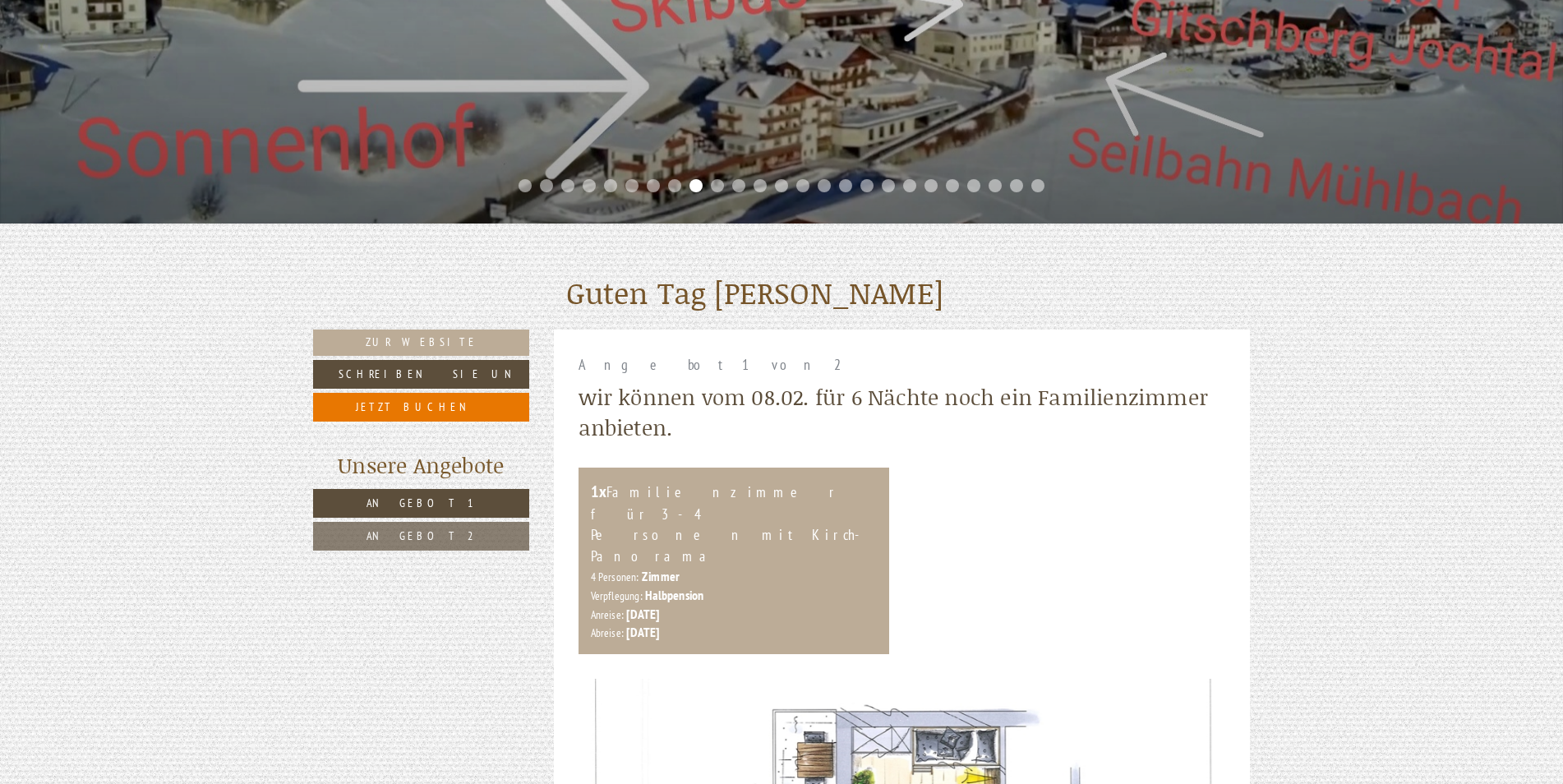
scroll to position [684, 0]
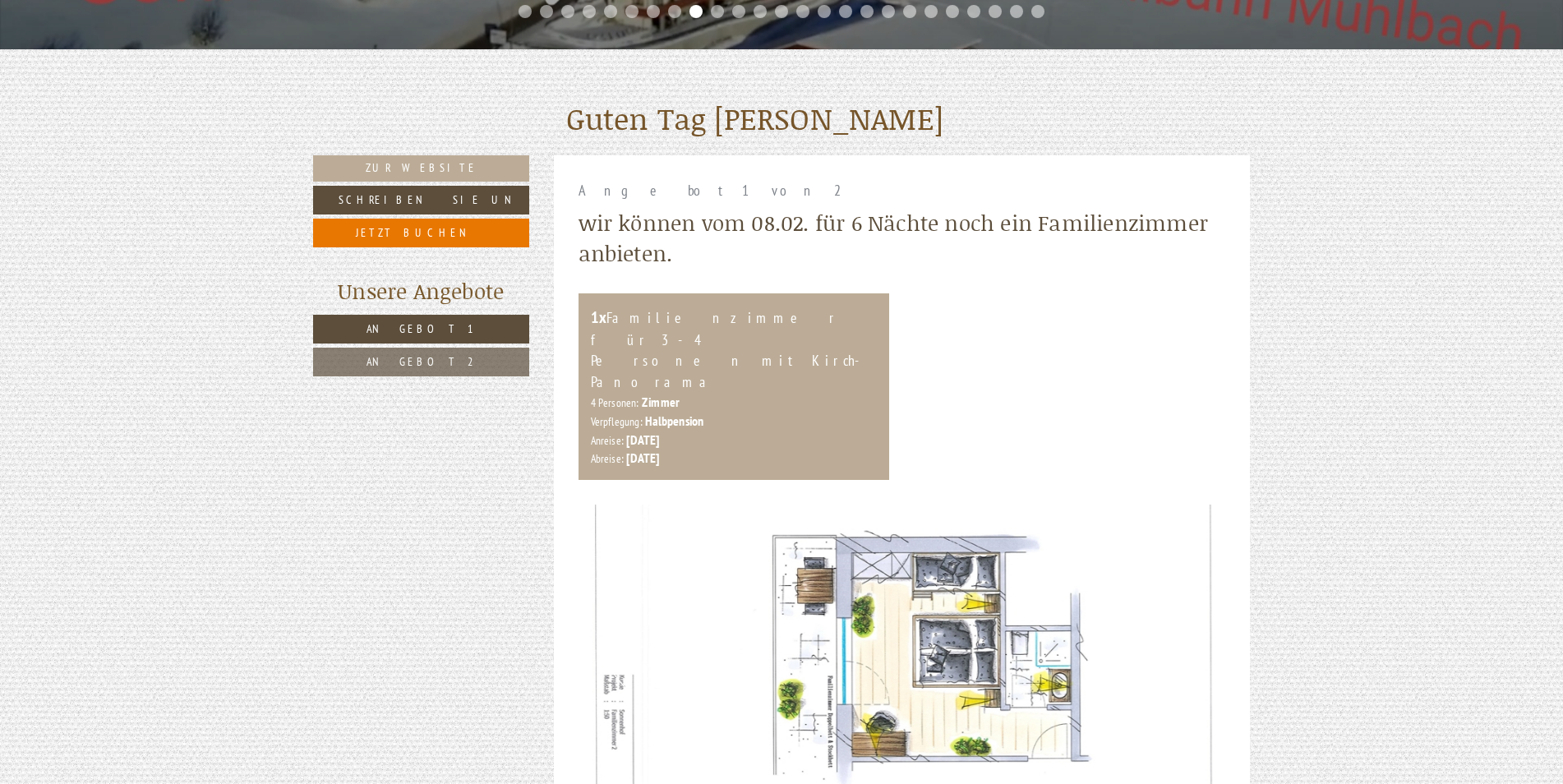
drag, startPoint x: 976, startPoint y: 419, endPoint x: 989, endPoint y: 387, distance: 34.5
click at [989, 387] on div "1x Familienzimmer für 3-4 Personen mit Kirch-Panorama 4 Personen: Zimmer Verpfl…" at bounding box center [902, 386] width 672 height 186
drag, startPoint x: 989, startPoint y: 387, endPoint x: 984, endPoint y: 380, distance: 8.6
click at [984, 380] on div "1x Familienzimmer für 3-4 Personen mit Kirch-Panorama 4 Personen: Zimmer Verpfl…" at bounding box center [902, 386] width 672 height 186
click at [980, 380] on div "1x Familienzimmer für 3-4 Personen mit Kirch-Panorama 4 Personen: Zimmer Verpfl…" at bounding box center [902, 386] width 672 height 186
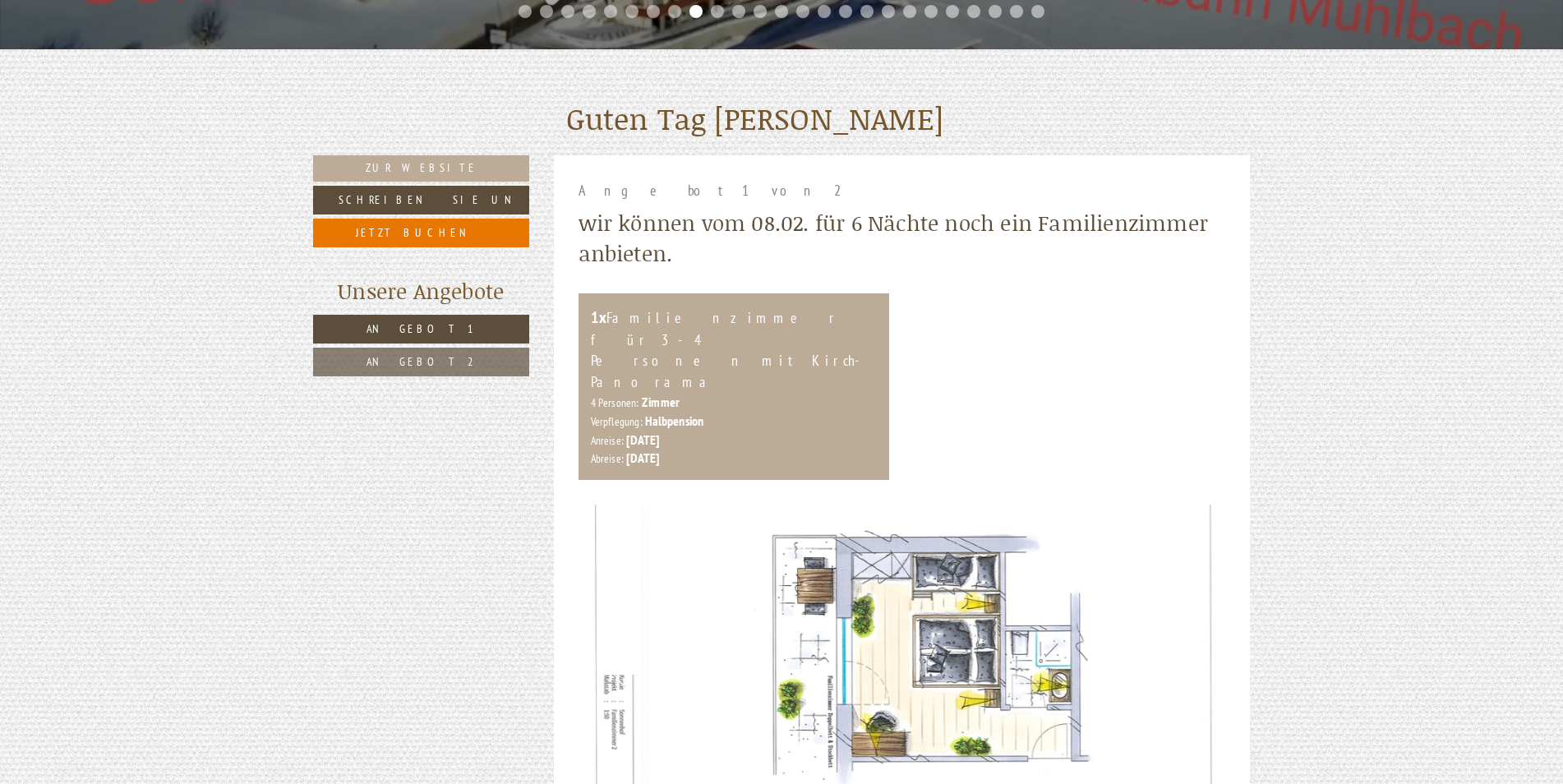
click at [961, 378] on div "1x Familienzimmer für 3-4 Personen mit Kirch-Panorama 4 Personen: Zimmer Verpfl…" at bounding box center [902, 386] width 672 height 186
click at [961, 376] on div "1x Familienzimmer für 3-4 Personen mit Kirch-Panorama 4 Personen: Zimmer Verpfl…" at bounding box center [902, 386] width 672 height 186
